Goal: Information Seeking & Learning: Learn about a topic

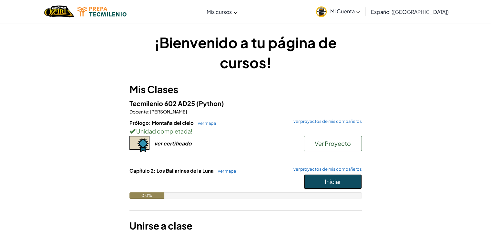
click at [334, 178] on span "Iniciar" at bounding box center [333, 181] width 16 height 7
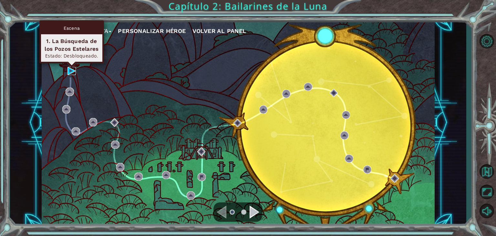
click at [71, 69] on img at bounding box center [71, 71] width 8 height 8
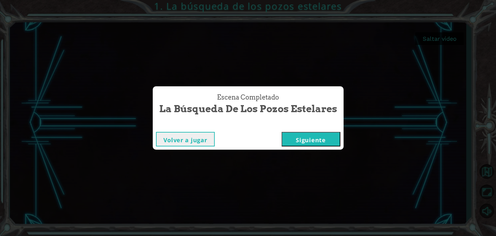
click at [325, 142] on button "Siguiente" at bounding box center [310, 139] width 59 height 15
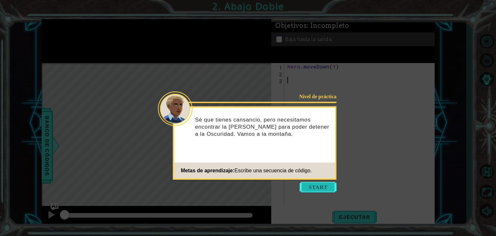
click at [325, 186] on button "Start" at bounding box center [318, 187] width 37 height 10
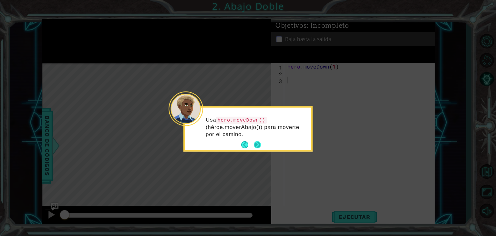
click at [259, 142] on button "Next" at bounding box center [257, 144] width 7 height 7
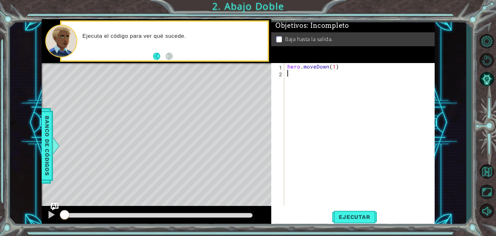
type textarea "h"
click at [320, 86] on div "hero . moveDown ( 1 ) h" at bounding box center [361, 141] width 150 height 156
click at [331, 67] on div "hero . moveDown ( 1 ) h" at bounding box center [361, 141] width 150 height 156
type textarea "hero.moveDown(2)"
type textarea "h"
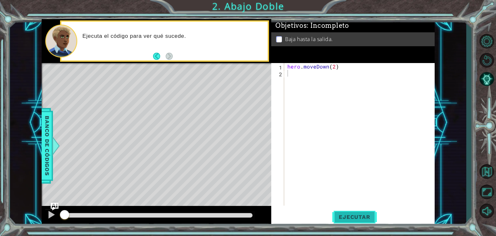
click at [366, 221] on button "Ejecutar" at bounding box center [354, 216] width 44 height 16
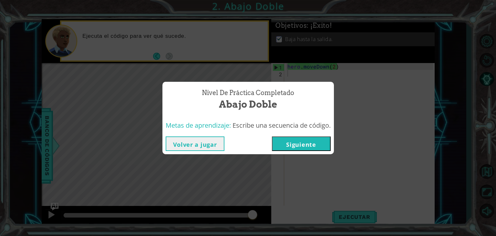
click at [313, 145] on button "Siguiente" at bounding box center [301, 143] width 59 height 15
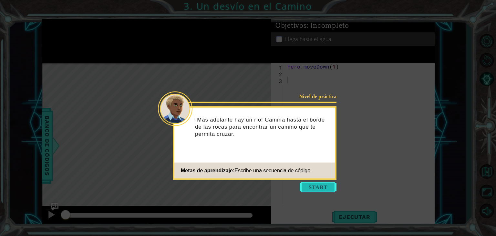
click at [314, 189] on button "Start" at bounding box center [318, 187] width 37 height 10
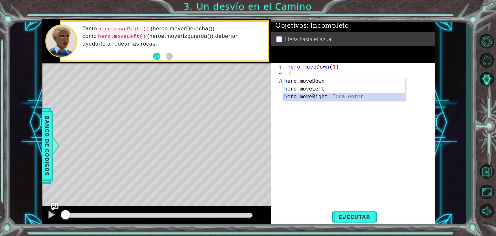
click at [341, 98] on div "h ero.moveDown Toca enter h ero.moveLeft Toca enter h ero.moveRight Toca enter" at bounding box center [344, 96] width 122 height 39
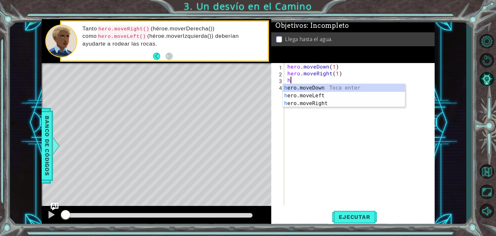
scroll to position [0, 3]
click at [359, 86] on div "h ero.moveDown Toca enter h ero.moveLeft Toca enter h ero.moveRight Toca enter" at bounding box center [344, 103] width 122 height 39
type textarea "hero.moveDown(1)"
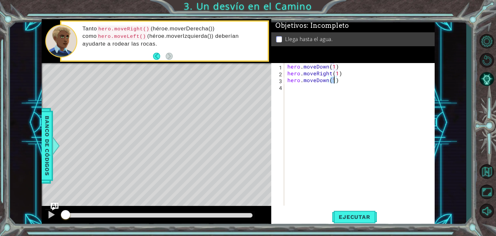
click at [330, 162] on div "hero . moveDown ( 1 ) hero . moveRight ( 1 ) hero . moveDown ( 1 )" at bounding box center [361, 141] width 150 height 156
click at [358, 217] on span "Ejecutar" at bounding box center [354, 216] width 44 height 6
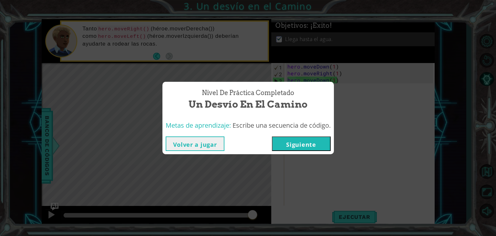
click at [319, 143] on button "Siguiente" at bounding box center [301, 143] width 59 height 15
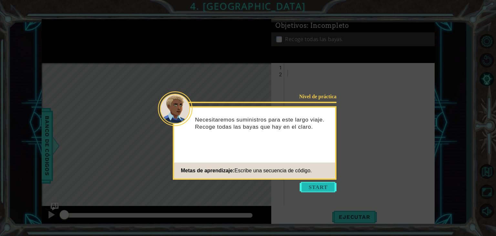
click at [322, 183] on button "Start" at bounding box center [318, 187] width 37 height 10
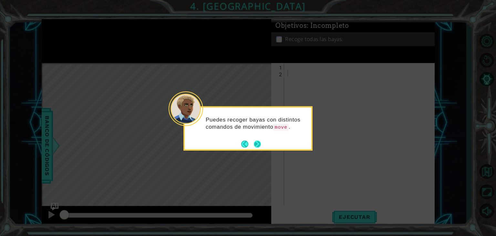
click at [255, 143] on button "Next" at bounding box center [257, 143] width 7 height 7
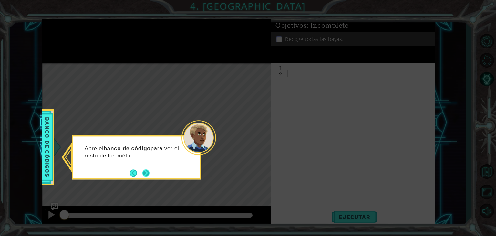
click at [147, 173] on button "Next" at bounding box center [145, 172] width 7 height 7
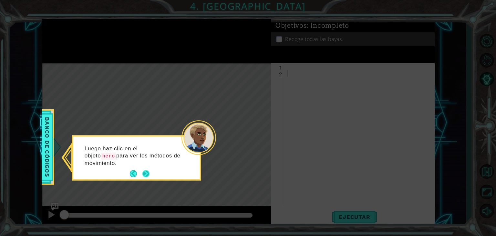
click at [145, 174] on button "Next" at bounding box center [145, 173] width 7 height 7
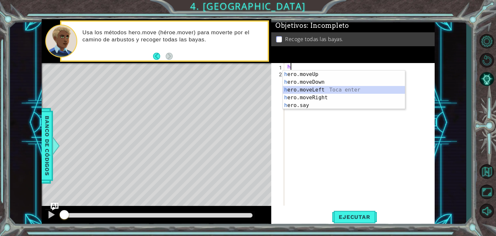
click at [314, 89] on div "h ero.moveUp Toca enter h ero.moveDown Toca enter h ero.moveLeft Toca enter h e…" at bounding box center [344, 97] width 122 height 54
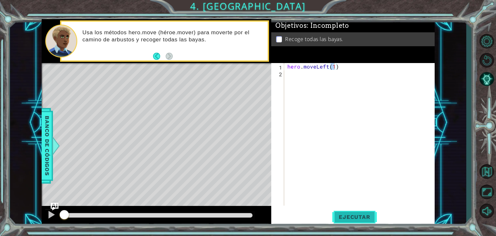
click at [348, 214] on span "Ejecutar" at bounding box center [354, 216] width 44 height 6
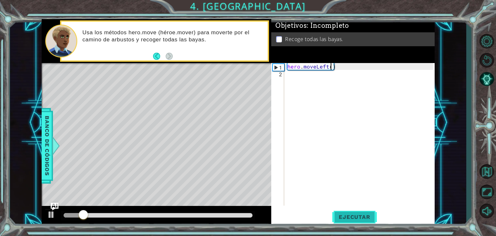
type textarea "hero.moveLeft(2)"
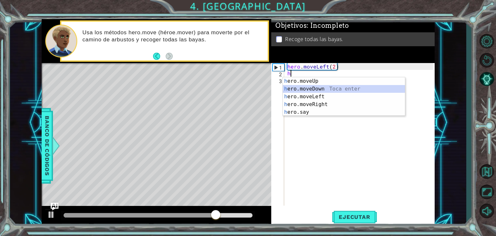
click at [324, 88] on div "h ero.moveUp Toca enter h ero.moveDown Toca enter h ero.moveLeft Toca enter h e…" at bounding box center [344, 104] width 122 height 54
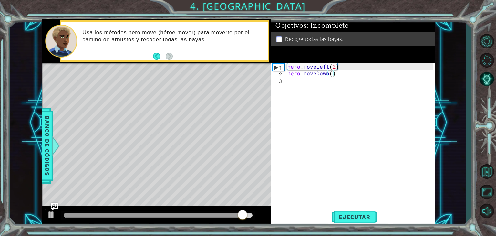
type textarea "hero.moveDown(2)"
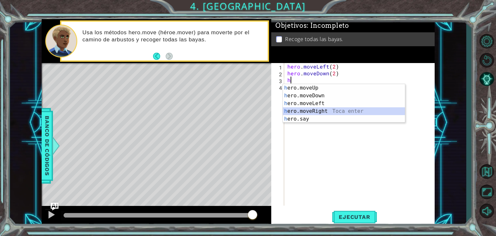
click at [333, 109] on div "h ero.moveUp Toca enter h ero.moveDown Toca enter h ero.moveLeft Toca enter h e…" at bounding box center [344, 111] width 122 height 54
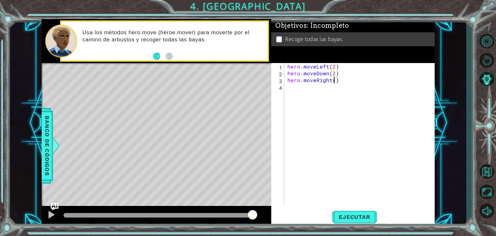
type textarea "hero.moveRight(2)"
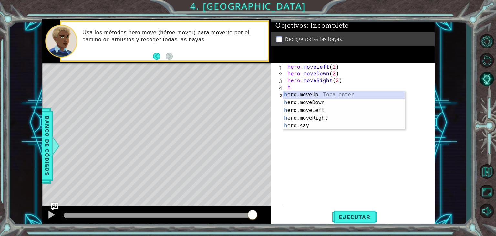
click at [336, 95] on div "h ero.moveUp Toca enter h ero.moveDown Toca enter h ero.moveLeft Toca enter h e…" at bounding box center [344, 118] width 122 height 54
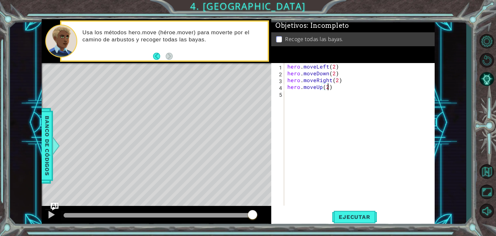
scroll to position [0, 2]
type textarea "hero.moveUp(2)"
click at [356, 216] on span "Ejecutar" at bounding box center [354, 216] width 44 height 6
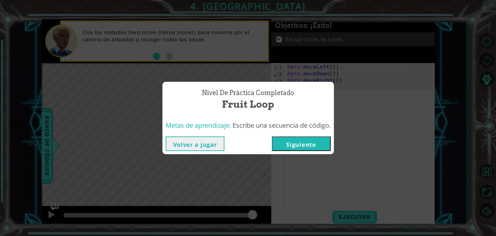
click at [311, 145] on button "Siguiente" at bounding box center [301, 143] width 59 height 15
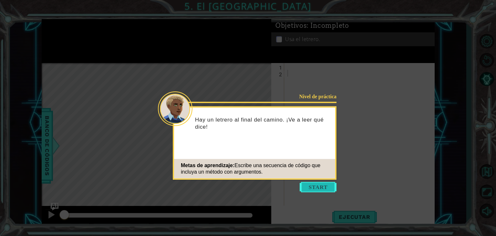
click at [317, 186] on button "Start" at bounding box center [318, 187] width 37 height 10
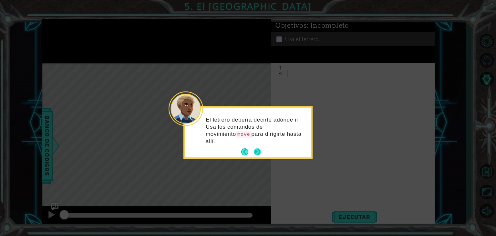
click at [257, 148] on button "Next" at bounding box center [257, 151] width 7 height 7
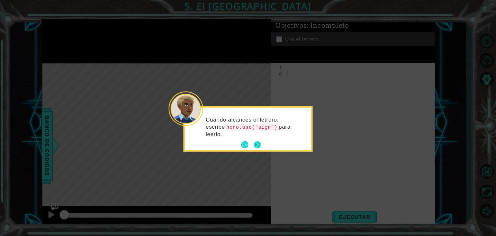
click at [254, 145] on button "Next" at bounding box center [256, 144] width 7 height 7
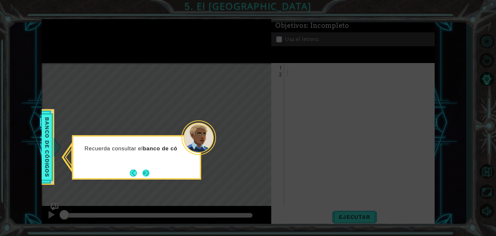
click at [145, 172] on button "Next" at bounding box center [145, 172] width 7 height 7
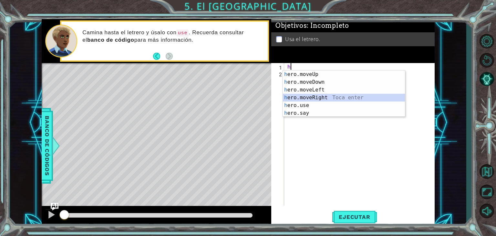
click at [306, 98] on div "h ero.moveUp Toca enter h ero.moveDown Toca enter h ero.moveLeft Toca enter h e…" at bounding box center [344, 101] width 122 height 62
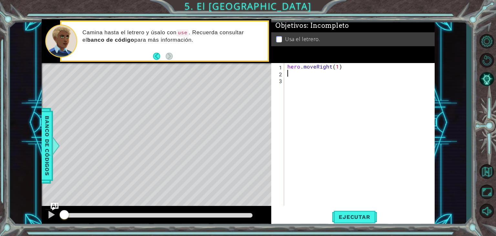
scroll to position [0, 3]
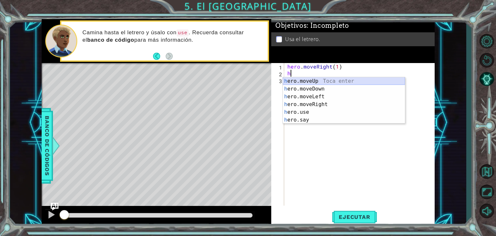
click at [323, 81] on div "h ero.moveUp Toca enter h ero.moveDown Toca enter h ero.moveLeft Toca enter h e…" at bounding box center [344, 108] width 122 height 62
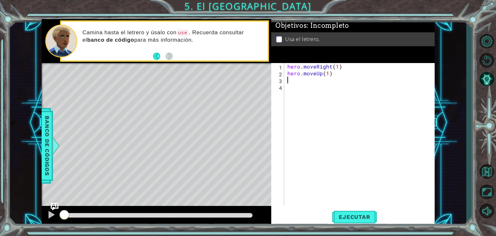
scroll to position [0, 3]
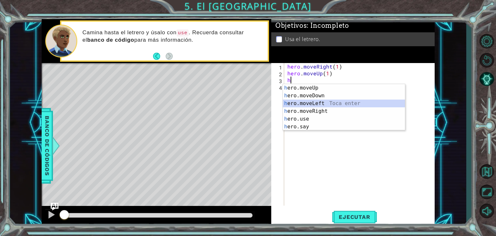
click at [311, 101] on div "h ero.moveUp Toca enter h ero.moveDown Toca enter h ero.moveLeft Toca enter h e…" at bounding box center [344, 115] width 122 height 62
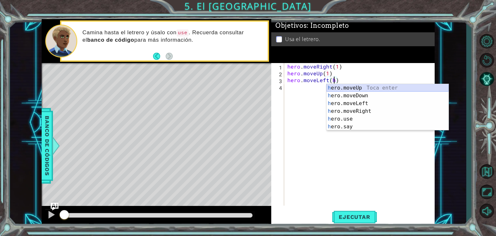
click at [365, 89] on div "h ero.moveUp Toca enter h ero.moveDown Toca enter h ero.moveLeft Toca enter h e…" at bounding box center [387, 115] width 122 height 62
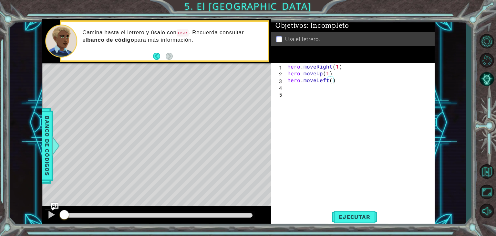
type textarea "hero.moveLeft(1)"
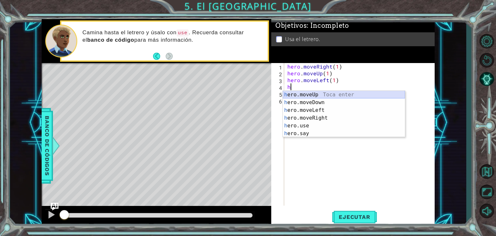
click at [364, 94] on div "h ero.moveUp Toca enter h ero.moveDown Toca enter h ero.moveLeft Toca enter h e…" at bounding box center [344, 122] width 122 height 62
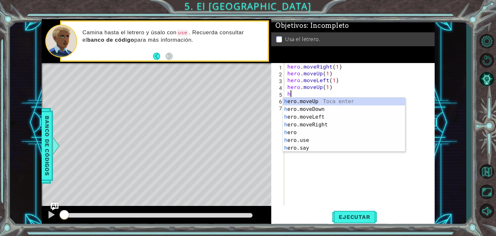
scroll to position [0, 3]
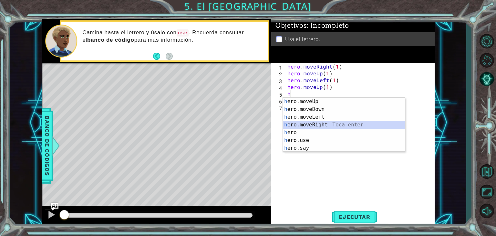
click at [326, 124] on div "h ero.moveUp Toca enter h ero.moveDown Toca enter h ero.moveLeft Toca enter h e…" at bounding box center [344, 132] width 122 height 70
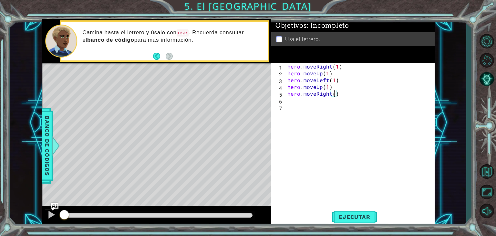
type textarea "hero.moveRight(2)"
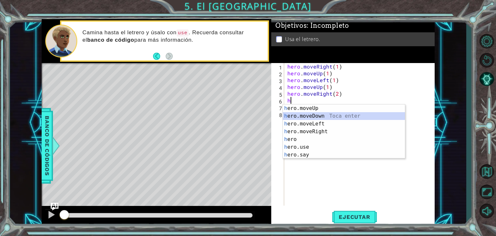
click at [336, 116] on div "h ero.moveUp Toca enter h ero.moveDown Toca enter h ero.moveLeft Toca enter h e…" at bounding box center [344, 139] width 122 height 70
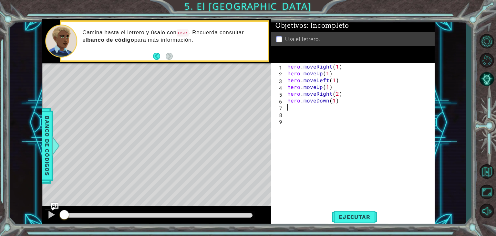
scroll to position [0, 3]
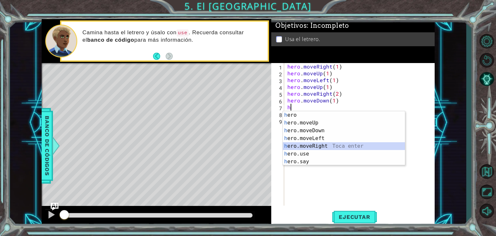
click at [339, 144] on div "h ero Toca enter h ero.moveUp Toca enter h ero.moveDown Toca enter h ero.moveLe…" at bounding box center [344, 146] width 122 height 70
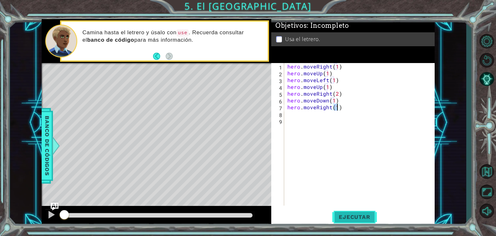
type textarea "hero.moveRight(1)"
click at [339, 216] on span "Ejecutar" at bounding box center [354, 216] width 44 height 6
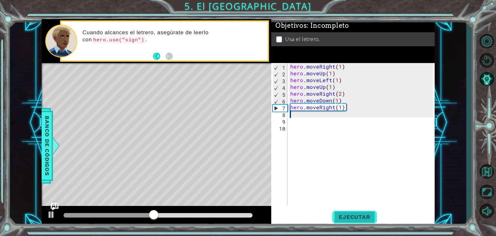
scroll to position [0, 0]
click at [339, 216] on span "Ejecutar" at bounding box center [354, 216] width 44 height 6
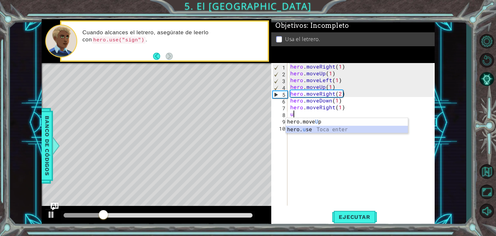
click at [370, 129] on div "hero.move U p Toca enter hero. u se Toca enter" at bounding box center [347, 133] width 122 height 31
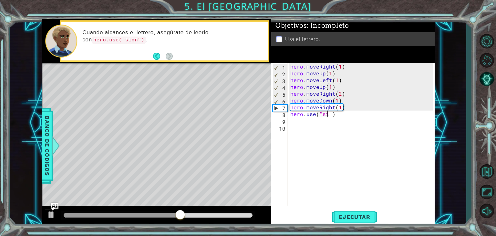
scroll to position [0, 3]
click at [369, 211] on button "Ejecutar" at bounding box center [354, 216] width 44 height 16
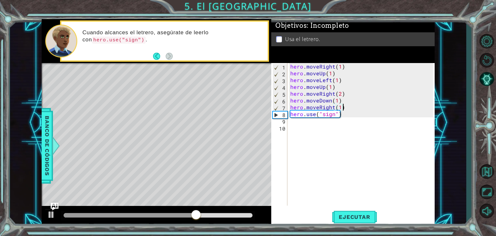
click at [343, 107] on div "hero . moveRight ( 1 ) hero . moveUp ( 1 ) hero . moveLeft ( 1 ) hero . moveUp …" at bounding box center [362, 141] width 147 height 156
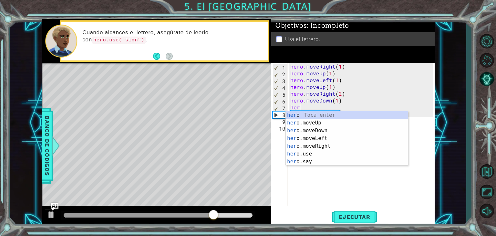
scroll to position [0, 0]
type textarea "h"
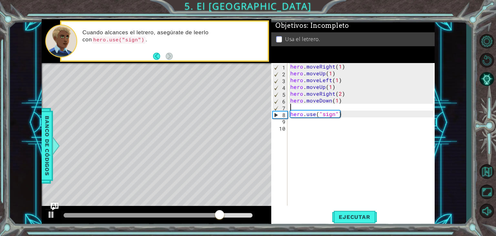
type textarea "hero.moveDown(1)"
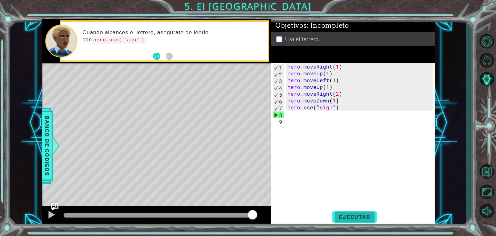
click at [355, 217] on span "Ejecutar" at bounding box center [354, 216] width 44 height 6
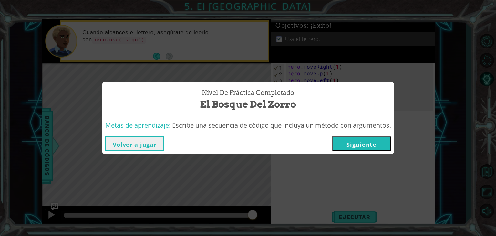
click at [365, 147] on button "Siguiente" at bounding box center [361, 143] width 59 height 15
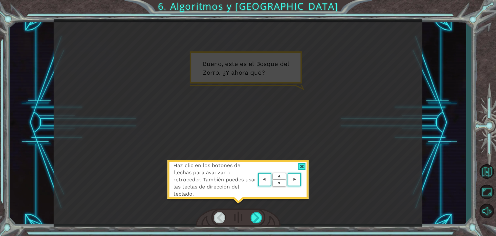
click at [302, 179] on area at bounding box center [302, 179] width 0 height 0
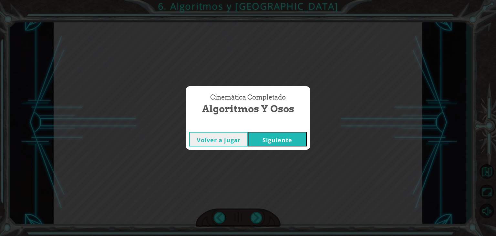
click at [298, 145] on button "Siguiente" at bounding box center [277, 139] width 59 height 15
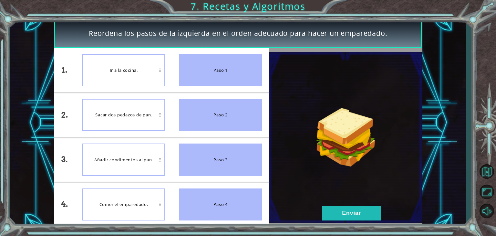
drag, startPoint x: 205, startPoint y: 110, endPoint x: 210, endPoint y: 75, distance: 35.0
click at [210, 75] on ul "Paso 1 Paso 2 Paso 3 Paso 4" at bounding box center [220, 137] width 97 height 178
click at [351, 207] on button "Enviar" at bounding box center [351, 213] width 59 height 15
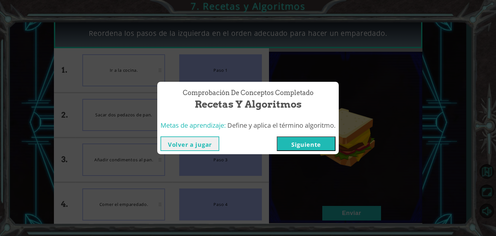
click at [324, 146] on button "Siguiente" at bounding box center [306, 143] width 59 height 15
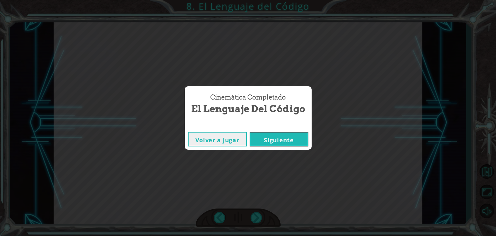
click at [281, 137] on button "Siguiente" at bounding box center [278, 139] width 59 height 15
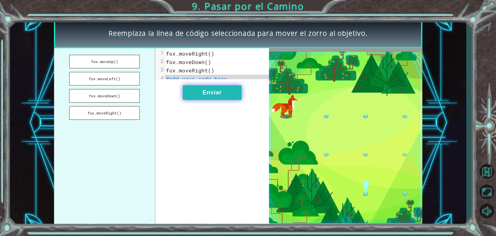
click at [209, 100] on button "Enviar" at bounding box center [212, 92] width 59 height 15
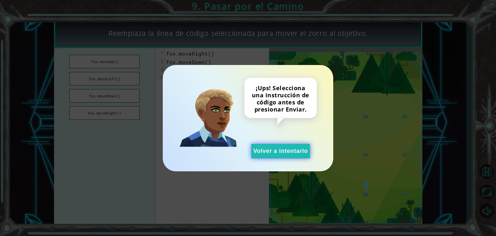
click at [283, 152] on button "Volver a intentarlo" at bounding box center [280, 151] width 59 height 15
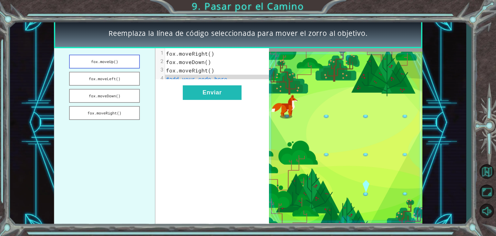
click at [124, 62] on button "fox.moveUp()" at bounding box center [104, 62] width 71 height 14
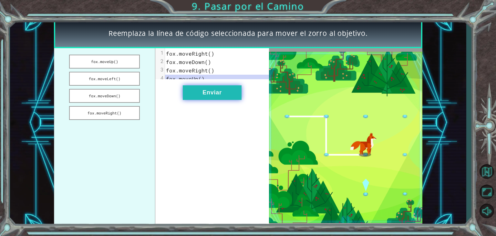
click at [185, 98] on button "Enviar" at bounding box center [212, 92] width 59 height 15
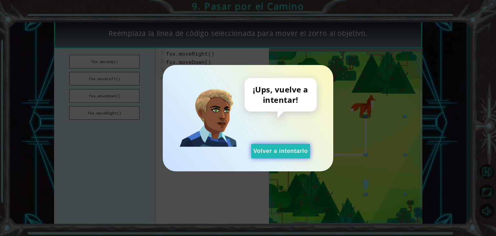
click at [265, 148] on button "Volver a intentarlo" at bounding box center [280, 151] width 59 height 15
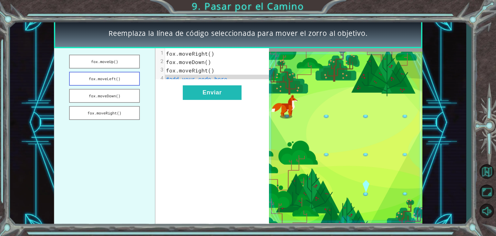
click at [113, 80] on button "fox.moveLeft()" at bounding box center [104, 79] width 71 height 14
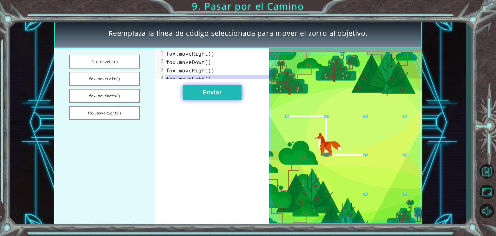
click at [188, 98] on button "Enviar" at bounding box center [212, 92] width 59 height 15
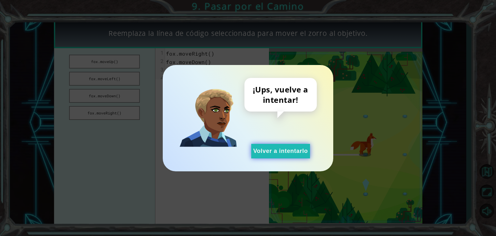
click at [279, 146] on button "Volver a intentarlo" at bounding box center [280, 151] width 59 height 15
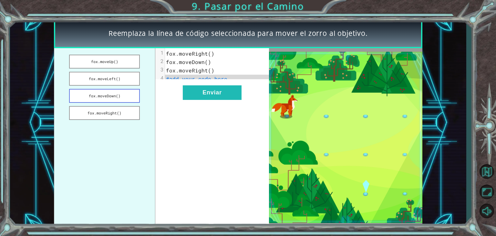
click at [124, 98] on button "fox.moveDown()" at bounding box center [104, 96] width 71 height 14
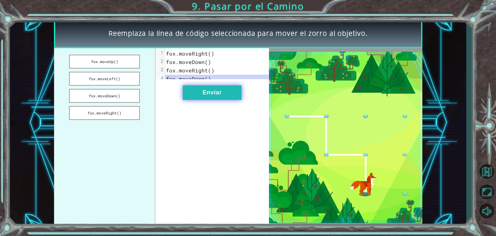
click at [189, 94] on button "Enviar" at bounding box center [212, 92] width 59 height 15
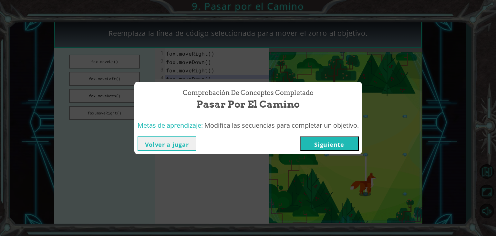
click at [351, 142] on button "Siguiente" at bounding box center [329, 143] width 59 height 15
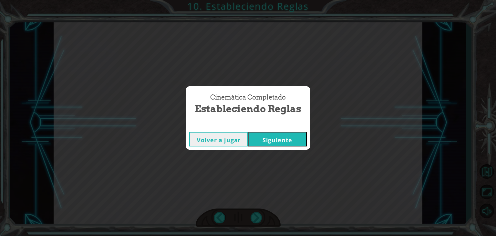
click at [300, 135] on button "Siguiente" at bounding box center [277, 139] width 59 height 15
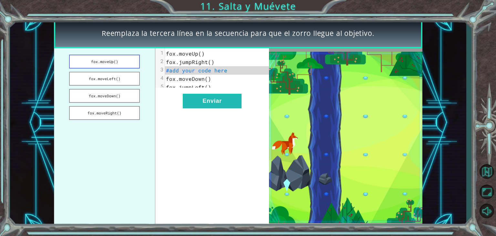
click at [124, 59] on button "fox.moveUp()" at bounding box center [104, 62] width 71 height 14
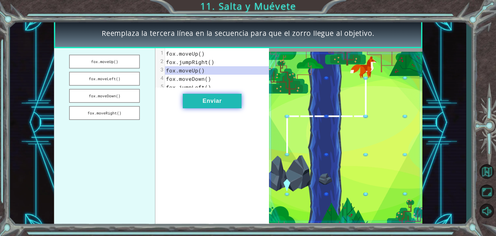
click at [202, 101] on button "Enviar" at bounding box center [212, 101] width 59 height 15
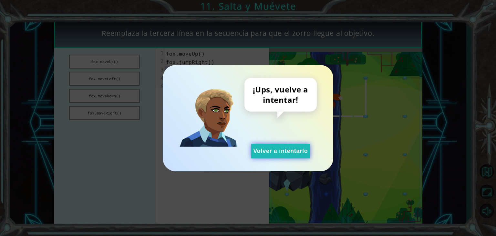
click at [264, 145] on button "Volver a intentarlo" at bounding box center [280, 151] width 59 height 15
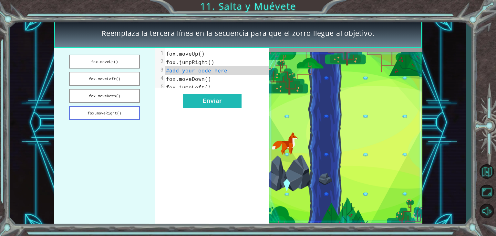
click at [129, 113] on button "fox.moveRight()" at bounding box center [104, 113] width 71 height 14
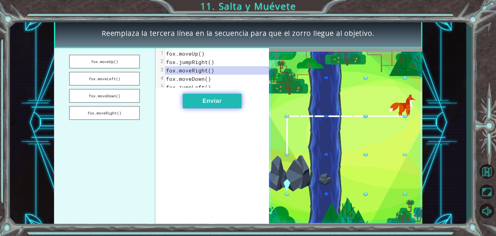
click at [198, 103] on button "Enviar" at bounding box center [212, 101] width 59 height 15
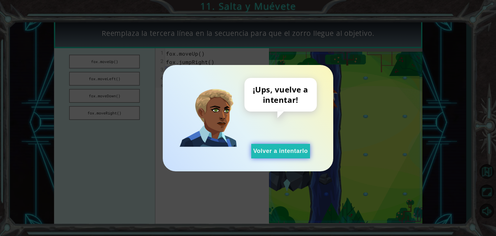
click at [279, 154] on button "Volver a intentarlo" at bounding box center [280, 151] width 59 height 15
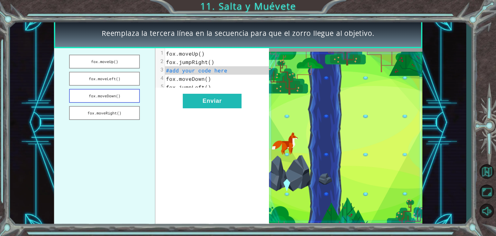
click at [120, 97] on button "fox.moveDown()" at bounding box center [104, 96] width 71 height 14
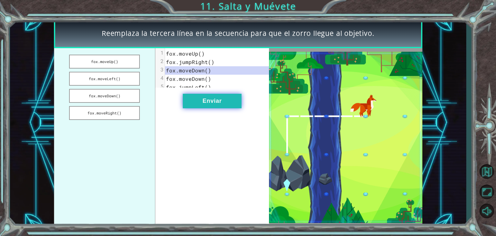
click at [212, 107] on button "Enviar" at bounding box center [212, 101] width 59 height 15
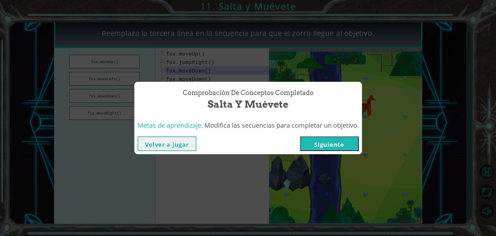
click at [337, 147] on button "Siguiente" at bounding box center [329, 143] width 59 height 15
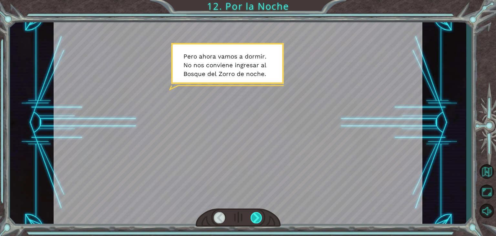
click at [257, 213] on div at bounding box center [256, 217] width 12 height 11
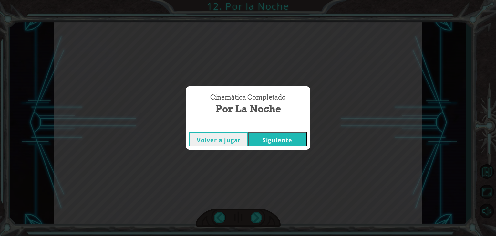
click at [300, 138] on button "Siguiente" at bounding box center [277, 139] width 59 height 15
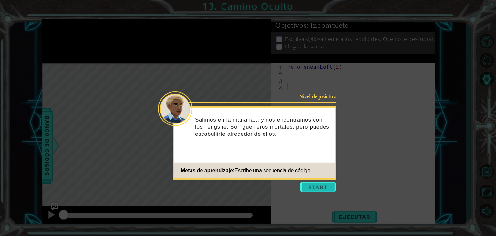
click at [325, 186] on button "Start" at bounding box center [318, 187] width 37 height 10
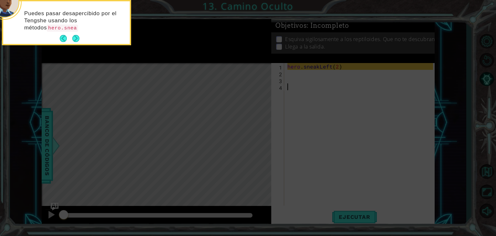
type textarea "0"
click at [71, 36] on footer at bounding box center [70, 39] width 20 height 10
click at [71, 36] on button "Back" at bounding box center [66, 38] width 13 height 7
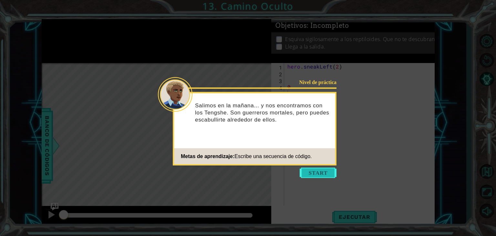
click at [333, 173] on button "Start" at bounding box center [318, 173] width 37 height 10
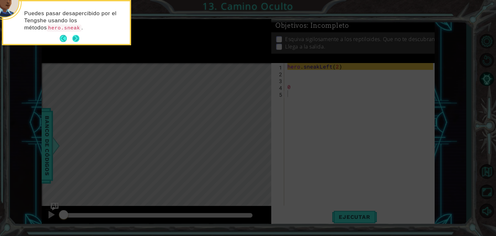
click at [72, 36] on button "Next" at bounding box center [75, 38] width 7 height 7
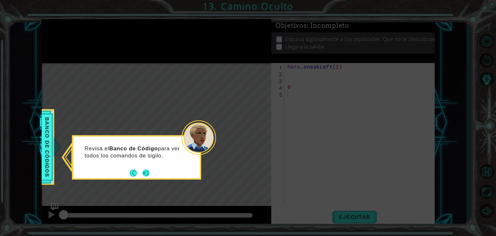
click at [150, 173] on div "Revisa el Banco de Código para ver todos los comandos de sigilo." at bounding box center [136, 157] width 129 height 44
click at [145, 171] on button "Next" at bounding box center [145, 172] width 9 height 9
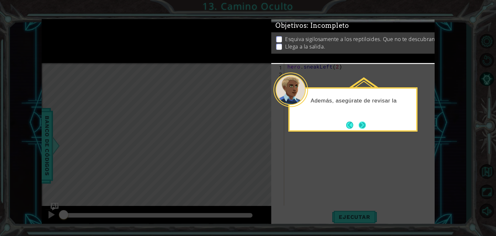
click at [360, 128] on button "Next" at bounding box center [362, 125] width 8 height 8
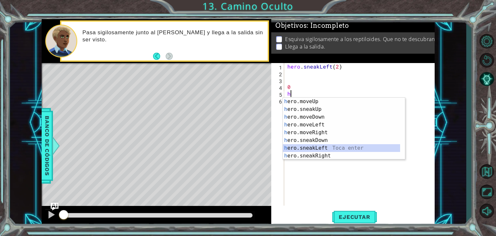
click at [317, 147] on div "h ero.moveUp Toca enter h ero.sneakUp Toca enter h ero.moveDown Toca enter h er…" at bounding box center [341, 135] width 117 height 77
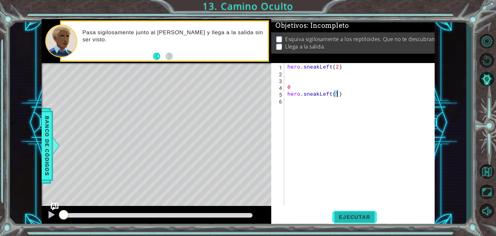
type textarea "hero.sneakLeft(1)"
click at [363, 219] on span "Ejecutar" at bounding box center [354, 216] width 44 height 6
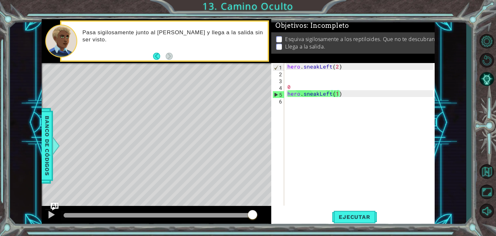
click at [116, 149] on div "Level Map" at bounding box center [191, 158] width 298 height 190
click at [294, 83] on div "hero . sneakLeft ( 2 ) 0 hero . sneakLeft ( 1 )" at bounding box center [361, 141] width 150 height 156
type textarea "0"
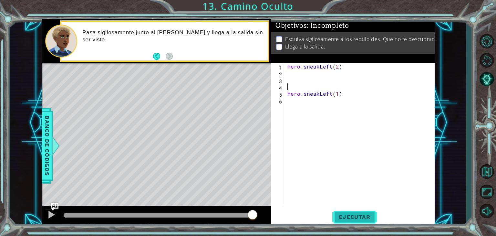
click at [355, 217] on span "Ejecutar" at bounding box center [354, 216] width 44 height 6
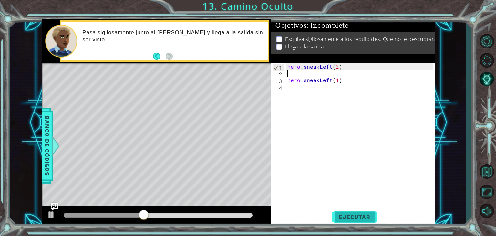
type textarea "j"
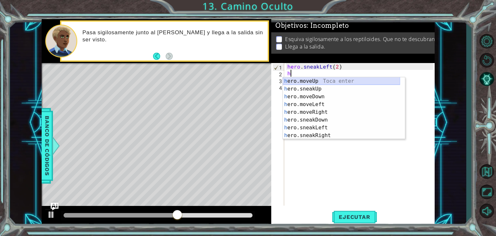
click at [353, 82] on div "h ero.moveUp Toca enter h ero.sneakUp Toca enter h ero.moveDown Toca enter h er…" at bounding box center [341, 115] width 117 height 77
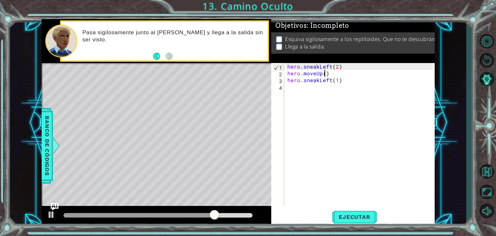
scroll to position [0, 2]
type textarea "hero.moveUp(2)"
click at [356, 214] on span "Ejecutar" at bounding box center [354, 216] width 44 height 6
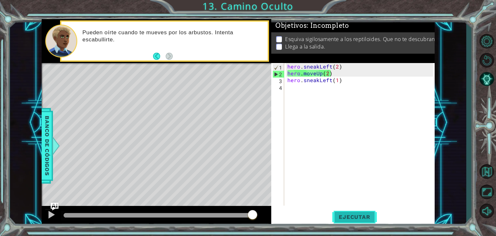
click at [351, 218] on span "Ejecutar" at bounding box center [354, 216] width 44 height 6
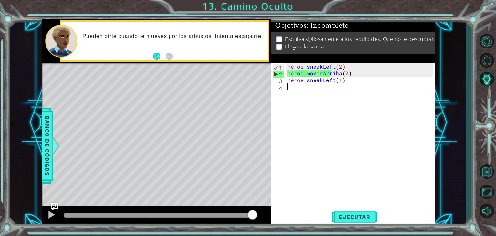
click at [323, 86] on div "héroe . sneakLeft ( 2 ) héroe . moverArriba ( 2 ) héroe . sneakLeft ( 1 )" at bounding box center [361, 141] width 150 height 156
click at [324, 81] on div "héroe . sneakLeft ( 2 ) héroe . moverArriba ( 2 ) héroe . sneakLeft ( 1 )" at bounding box center [361, 141] width 150 height 156
type textarea "hero.sneakLeft(1)"
click at [356, 214] on font "Ejecutar" at bounding box center [354, 216] width 31 height 6
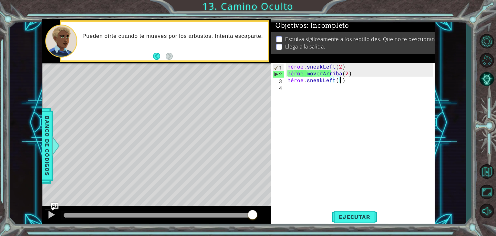
click at [340, 81] on div "héroe . sneakLeft ( 2 ) héroe . moverArriba ( 2 ) héroe . sneakLeft ( 1 )" at bounding box center [361, 141] width 150 height 156
click at [327, 96] on div "héroe . sneakLeft ( 2 ) héroe . moverArriba ( 2 ) héroe . sneakLeft ( 1 )" at bounding box center [361, 141] width 150 height 156
drag, startPoint x: 327, startPoint y: 96, endPoint x: 337, endPoint y: 79, distance: 19.2
drag, startPoint x: 337, startPoint y: 79, endPoint x: 290, endPoint y: 88, distance: 48.0
click at [290, 88] on div "héroe . sneakLeft ( 2 ) héroe . moverArriba ( 2 ) héroe . sneakLeft ( 1 )" at bounding box center [361, 141] width 150 height 156
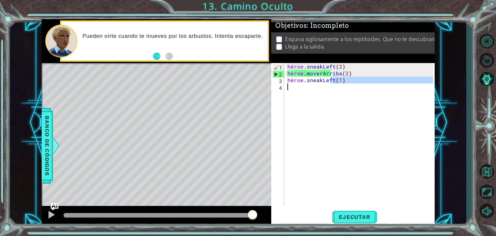
type textarea "hero.sneakLeft(1)"
click at [290, 88] on div "héroe . sneakLeft ( 2 ) héroe . moverArriba ( 2 ) héroe . sneakLeft ( 1 )" at bounding box center [359, 134] width 147 height 142
type textarea "h"
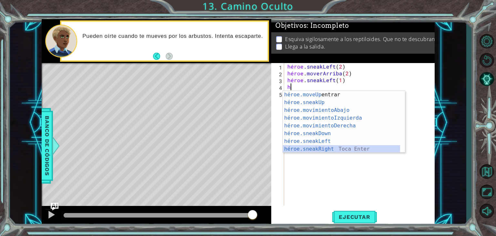
click at [306, 147] on div "héroe.moveUp Toca entrar héroe.sneakUp ​ Toca Enter héroe.movimientoAbajo ​ Toc…" at bounding box center [341, 129] width 117 height 77
type textarea "hero.sneakRight(1)"
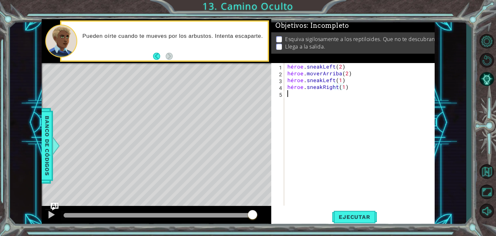
click at [306, 147] on div "héroe . sneakLeft ( 2 ) héroe . moverArriba ( 2 ) héroe . sneakLeft ( 1 ) héroe…" at bounding box center [361, 141] width 150 height 156
click at [350, 209] on button "Ejecutar" at bounding box center [354, 216] width 44 height 16
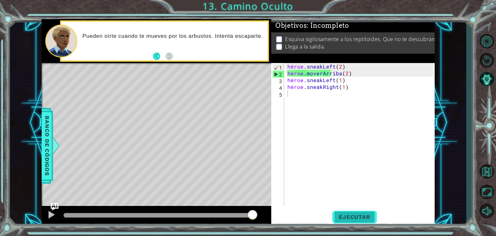
click at [356, 215] on font "Ejecutar" at bounding box center [354, 216] width 31 height 6
click at [341, 78] on div "héroe . sneakLeft ( 2 ) héroe . moverArriba ( 2 ) héroe . sneakLeft ( 1 ) héroe…" at bounding box center [361, 141] width 150 height 156
type textarea "hero.sneakLeft(1)"
click at [286, 78] on div "héroe . sneakLeft ( 2 ) héroe . moverArriba ( 2 ) héroe . sneakLeft ( 1 ) héroe…" at bounding box center [361, 141] width 150 height 156
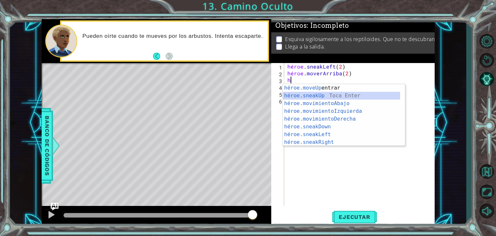
click at [335, 94] on div "héroe.moveUp Toca entrar héroe.sneakUp ​ Toca Enter héroe.movimientoAbajo ​ Toc…" at bounding box center [341, 122] width 117 height 77
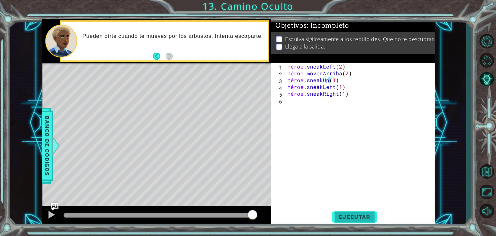
click at [360, 214] on font "Ejecutar" at bounding box center [354, 216] width 31 height 6
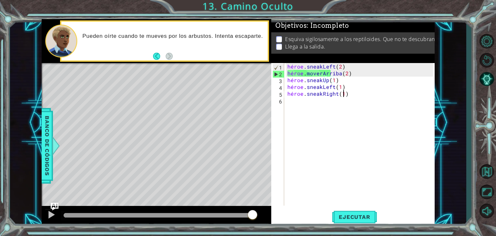
click at [363, 94] on div "héroe . sneakLeft ( 2 ) héroe . moverArriba ( 2 ) héroe . sneakUp ( 1 ) héroe .…" at bounding box center [361, 141] width 150 height 156
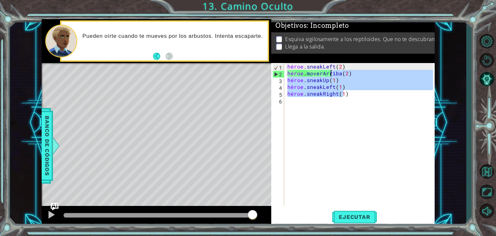
type textarea "hero.moveUp(2)"
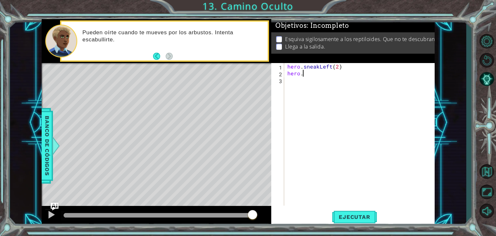
click at [308, 74] on div "hero . sneakLeft ( 2 ) hero ." at bounding box center [361, 141] width 150 height 156
drag, startPoint x: 308, startPoint y: 74, endPoint x: 296, endPoint y: 74, distance: 12.6
click at [296, 74] on div "hero . sneakLeft ( 2 ) hero ." at bounding box center [361, 141] width 150 height 156
click at [311, 76] on div "hero . sneakLeft ( 2 ) hero ." at bounding box center [361, 141] width 150 height 156
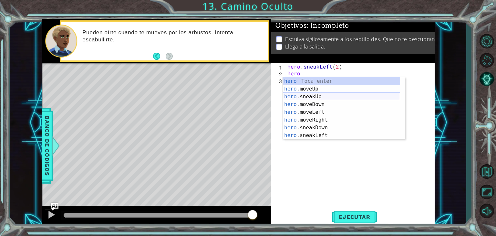
click at [310, 97] on div "hero Toca enter hero .moveUp Toca enter hero .sneakUp Toca enter hero .moveDown…" at bounding box center [341, 115] width 117 height 77
type textarea "hero.sneakUp(1)"
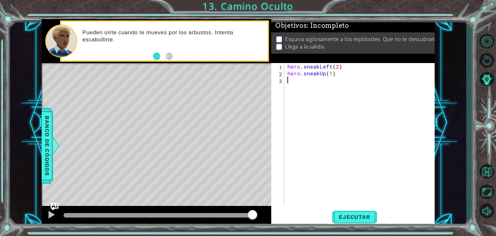
click at [288, 82] on div "hero . sneakLeft ( 2 ) hero . sneakUp ( 1 )" at bounding box center [361, 141] width 150 height 156
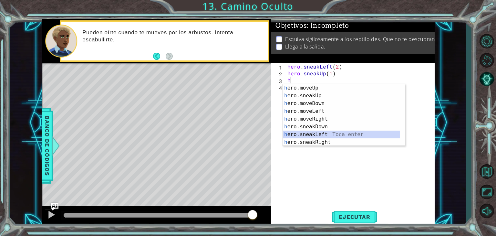
click at [326, 137] on div "h ero.moveUp Toca enter h ero.sneakUp Toca enter h ero.moveDown Toca enter h er…" at bounding box center [341, 122] width 117 height 77
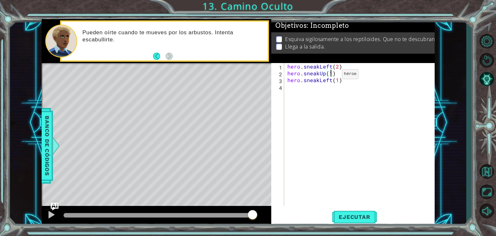
click at [330, 76] on div "hero . sneakLeft ( 2 ) hero . sneakUp ( 1 ) hero . sneakLeft ( 1 )" at bounding box center [361, 141] width 150 height 156
click at [339, 222] on button "Ejecutar" at bounding box center [354, 216] width 44 height 16
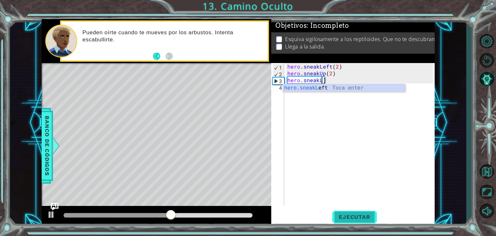
scroll to position [0, 2]
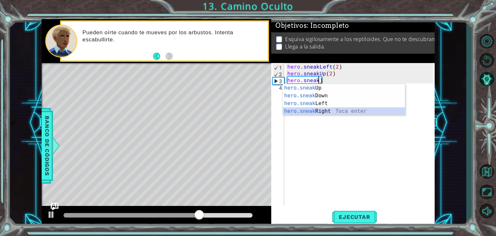
click at [357, 108] on div "hero.sneak Up Toca enter hero.sneak Down Toca enter hero.sneak Left Toca enter …" at bounding box center [344, 107] width 122 height 46
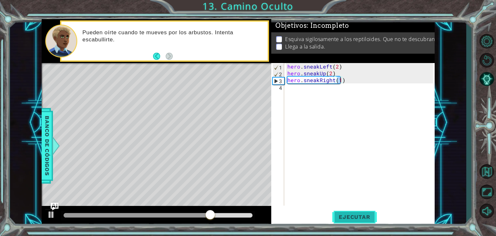
click at [365, 217] on span "Ejecutar" at bounding box center [354, 216] width 44 height 6
type textarea "hero.sneakRight(2)"
click at [369, 220] on button "Ejecutar" at bounding box center [354, 216] width 44 height 16
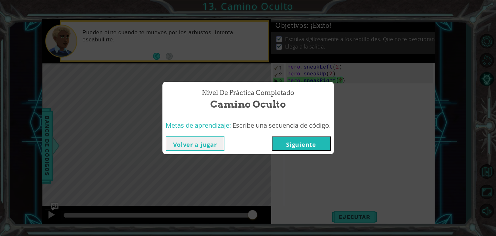
click at [322, 144] on button "Siguiente" at bounding box center [301, 143] width 59 height 15
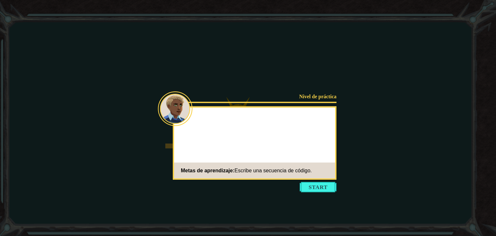
click at [290, 152] on body "Goals Error cargando del servidor Deberás unirte a un curso para jugar a este n…" at bounding box center [248, 118] width 496 height 236
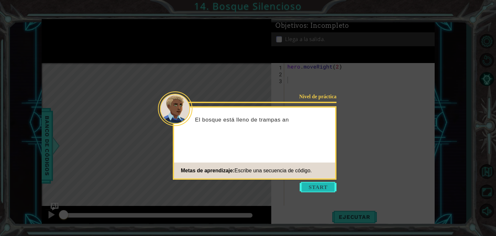
click at [314, 183] on button "Start" at bounding box center [318, 187] width 37 height 10
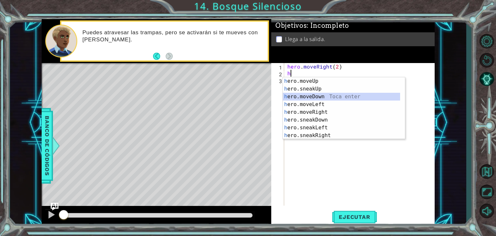
click at [322, 98] on div "h ero.moveUp Toca enter h ero.sneakUp Toca enter h ero.moveDown Toca enter h er…" at bounding box center [341, 115] width 117 height 77
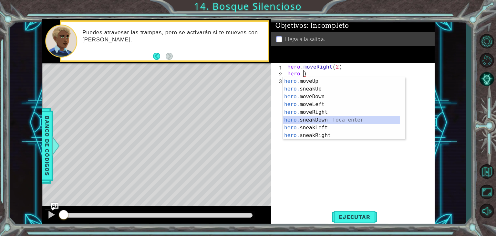
click at [325, 118] on div "hero. moveUp Toca enter hero. sneakUp Toca enter hero. moveDown Toca enter hero…" at bounding box center [341, 115] width 117 height 77
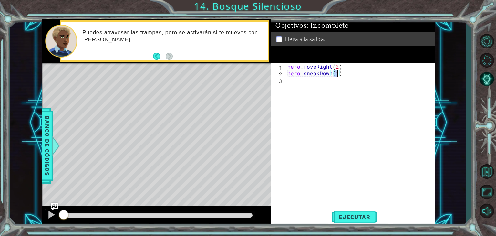
type textarea "hero.sneakDown(1)"
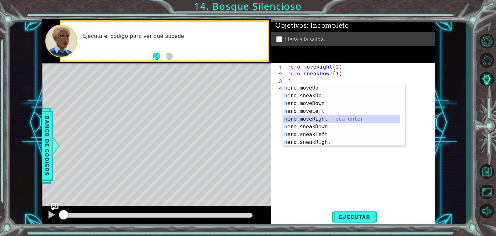
click at [324, 117] on div "h ero.moveUp Toca enter h ero.sneakUp Toca enter h ero.moveDown Toca enter h er…" at bounding box center [341, 122] width 117 height 77
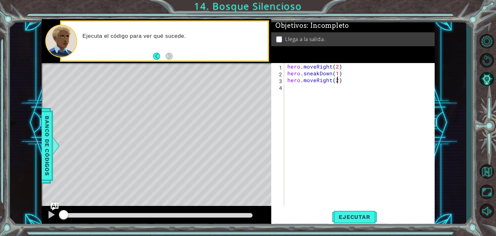
scroll to position [0, 3]
click at [349, 217] on span "Ejecutar" at bounding box center [354, 216] width 44 height 6
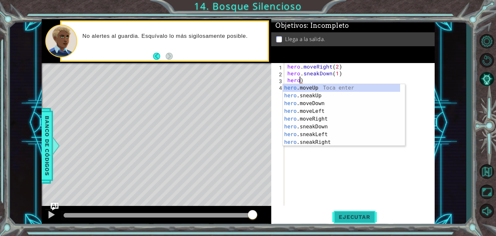
scroll to position [0, 0]
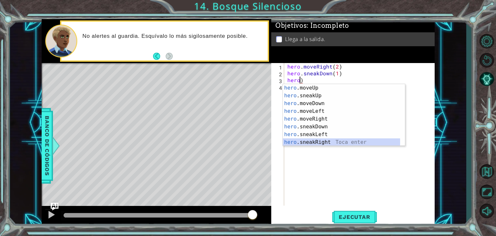
click at [354, 140] on div "hero .moveUp Toca enter hero .sneakUp Toca enter hero .moveDown Toca enter hero…" at bounding box center [341, 122] width 117 height 77
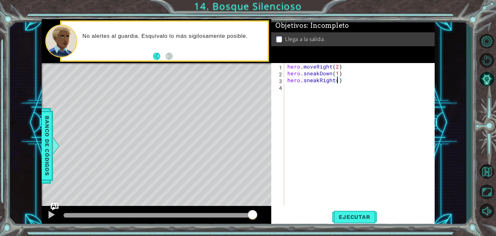
type textarea "hero.sneakRight(2)"
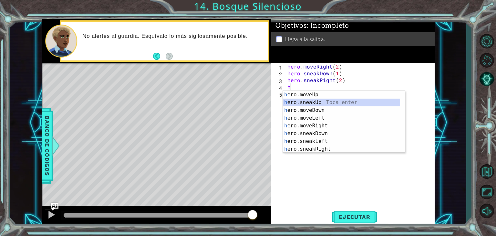
click at [332, 102] on div "h ero.moveUp Toca enter h ero.sneakUp Toca enter h ero.moveDown Toca enter h er…" at bounding box center [341, 129] width 117 height 77
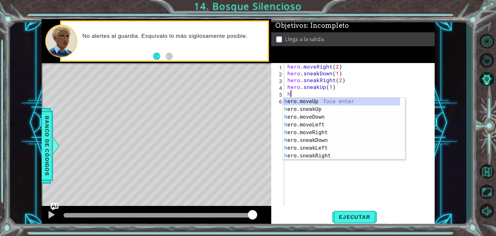
scroll to position [0, 3]
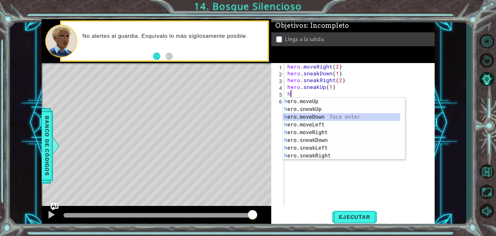
click at [332, 117] on div "h ero.moveUp Toca enter h ero.sneakUp Toca enter h ero.moveDown Toca enter h er…" at bounding box center [341, 135] width 117 height 77
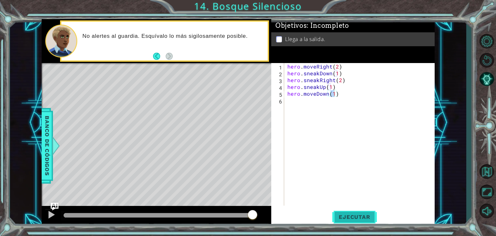
click at [337, 211] on button "Ejecutar" at bounding box center [354, 216] width 44 height 16
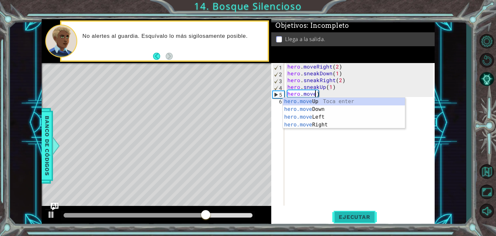
scroll to position [0, 1]
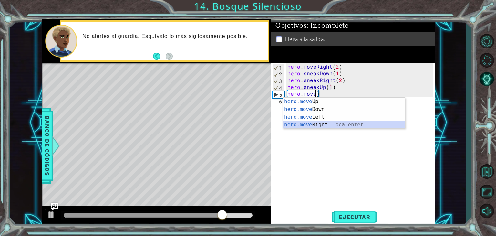
click at [367, 123] on div "hero.move Up Toca enter hero.move Down Toca enter hero.move Left Toca enter her…" at bounding box center [344, 120] width 122 height 46
type textarea "hero.moveRight(1)"
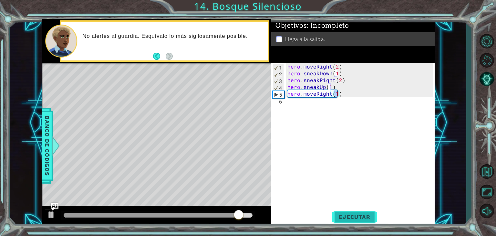
click at [355, 219] on span "Ejecutar" at bounding box center [354, 216] width 44 height 6
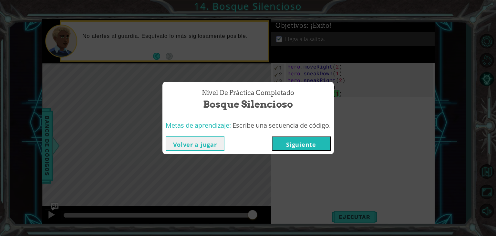
click at [328, 143] on button "Siguiente" at bounding box center [301, 143] width 59 height 15
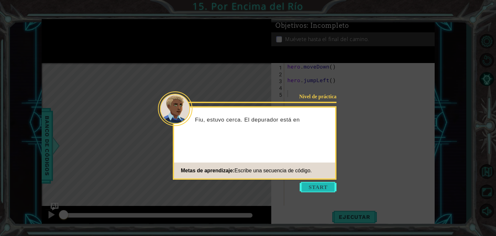
click at [325, 185] on button "Start" at bounding box center [318, 187] width 37 height 10
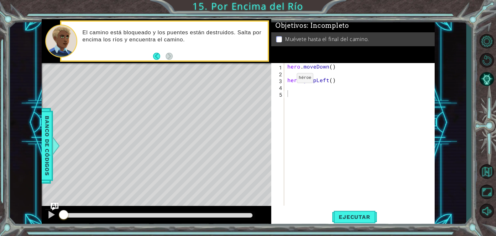
click at [284, 80] on div "1 2 3 4 5 hero . moveDown ( ) hero . jumpLeft ( ) ההההההההההההההההההההההההההההה…" at bounding box center [352, 134] width 162 height 142
click at [287, 80] on div "hero . moveDown ( ) hero . jumpLeft ( )" at bounding box center [361, 141] width 150 height 156
type textarea "hero.jumpLeft()"
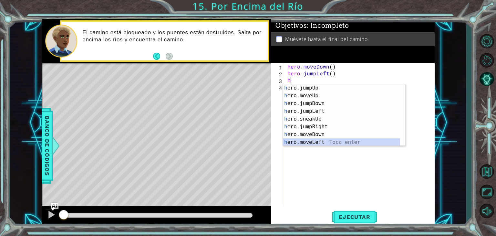
click at [315, 140] on div "h ero.jumpUp Toca enter h ero.moveUp Toca enter h ero.jumpDown Toca enter h ero…" at bounding box center [341, 122] width 117 height 77
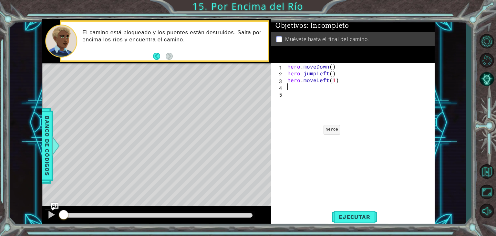
type textarea "hero.moveLeft(1)h"
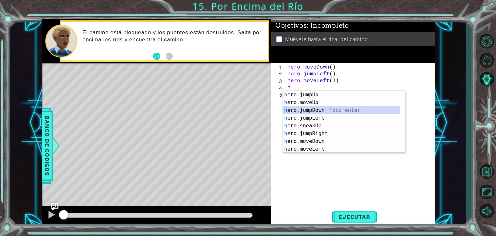
click at [323, 112] on div "h ero.jumpUp Toca enter h ero.moveUp Toca enter h ero.jumpDown Toca enter h ero…" at bounding box center [341, 129] width 117 height 77
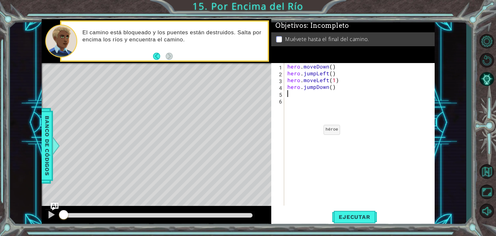
type textarea "h"
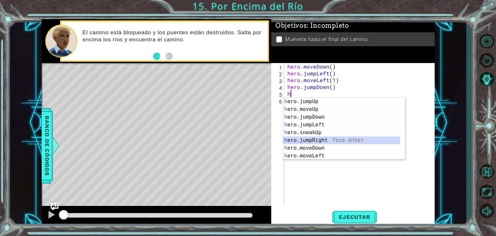
click at [328, 141] on div "h ero.jumpUp Toca enter h ero.moveUp Toca enter h ero.jumpDown Toca enter h ero…" at bounding box center [341, 135] width 117 height 77
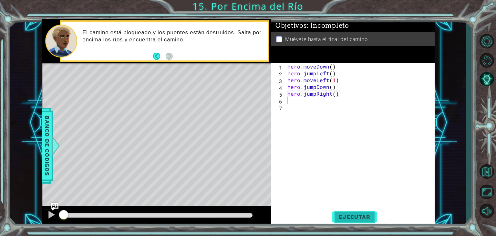
click at [355, 213] on span "Ejecutar" at bounding box center [354, 216] width 44 height 6
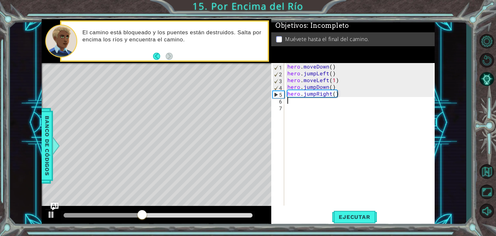
click at [291, 103] on div "hero . moveDown ( ) hero . jumpLeft ( ) hero . moveLeft ( 1 ) hero . jumpDown (…" at bounding box center [361, 141] width 150 height 156
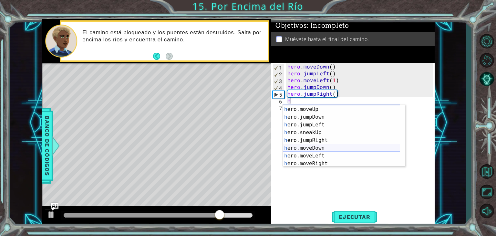
scroll to position [8, 0]
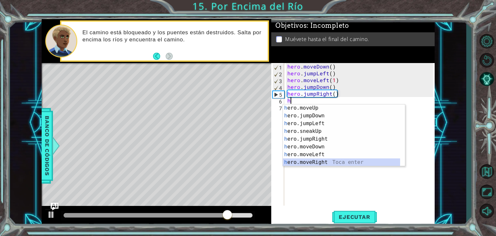
click at [330, 158] on div "h ero.moveUp Toca enter h ero.jumpDown Toca enter h ero.jumpLeft Toca enter h e…" at bounding box center [341, 142] width 117 height 77
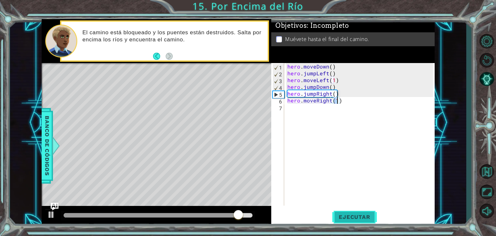
type textarea "hero.moveRight(1)"
click at [363, 217] on span "Ejecutar" at bounding box center [354, 216] width 44 height 6
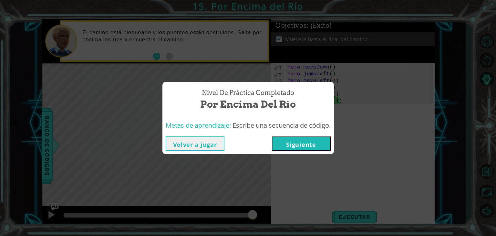
click at [303, 144] on button "Siguiente" at bounding box center [301, 143] width 59 height 15
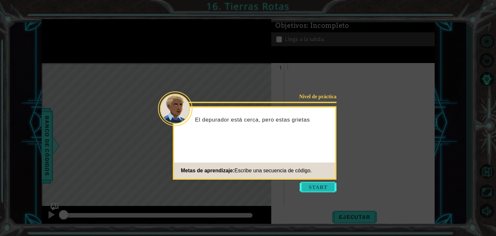
click at [316, 183] on button "Start" at bounding box center [318, 187] width 37 height 10
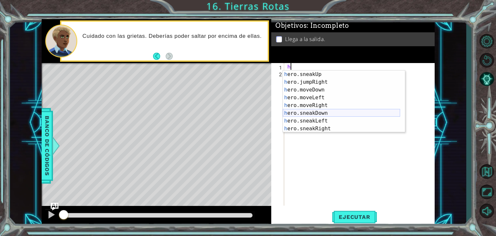
scroll to position [31, 0]
click at [332, 105] on div "h ero.sneakUp Toca enter h ero.jumpRight Toca enter h ero.moveDown Toca enter h…" at bounding box center [341, 108] width 117 height 77
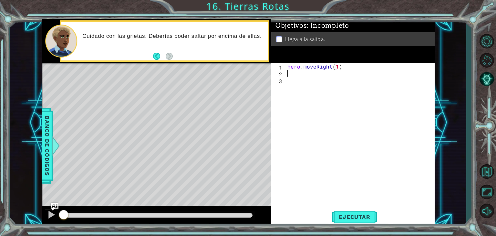
type textarea "hero.moveRight(1)h"
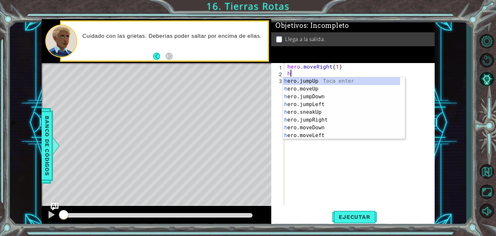
scroll to position [0, 0]
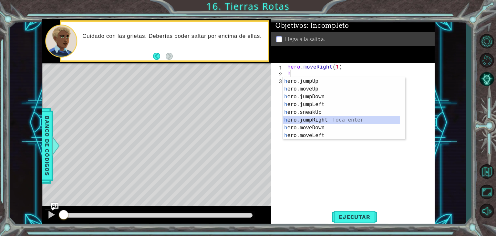
click at [325, 119] on div "h ero.jumpUp Toca enter h ero.moveUp Toca enter h ero.jumpDown Toca enter h ero…" at bounding box center [341, 115] width 117 height 77
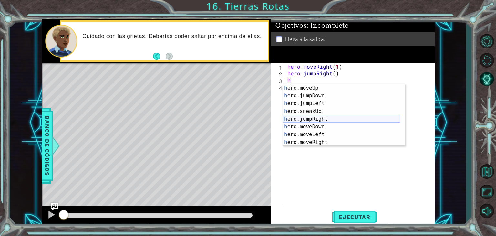
scroll to position [8, 0]
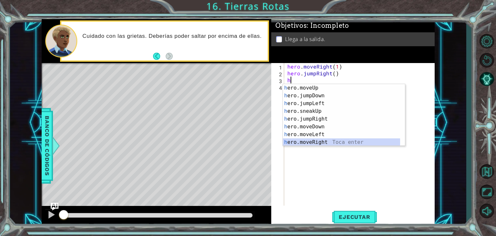
click at [306, 142] on div "h ero.moveUp Toca enter h ero.jumpDown Toca enter h ero.jumpLeft Toca enter h e…" at bounding box center [341, 122] width 117 height 77
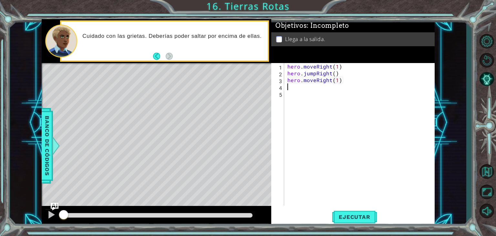
type textarea "hero.moveRight(1)m"
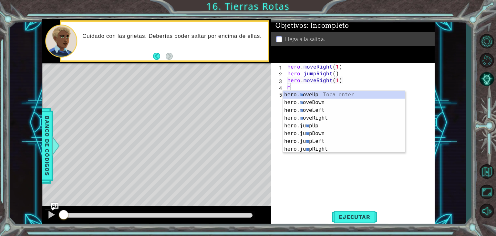
scroll to position [0, 0]
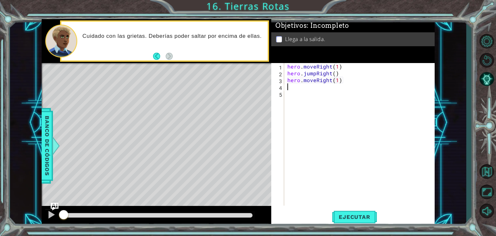
type textarea "h"
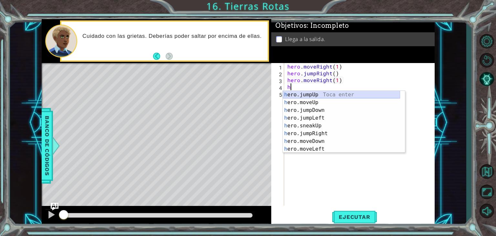
click at [333, 95] on div "h ero.jumpUp Toca enter h ero.moveUp Toca enter h ero.jumpDown Toca enter h ero…" at bounding box center [341, 129] width 117 height 77
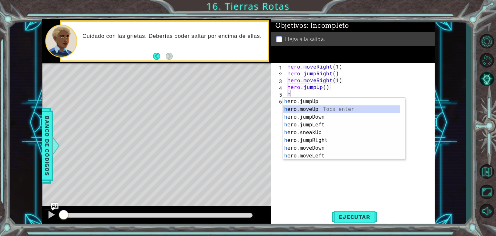
click at [366, 106] on div "h ero.jumpUp Toca enter h ero.moveUp Toca enter h ero.jumpDown Toca enter h ero…" at bounding box center [341, 135] width 117 height 77
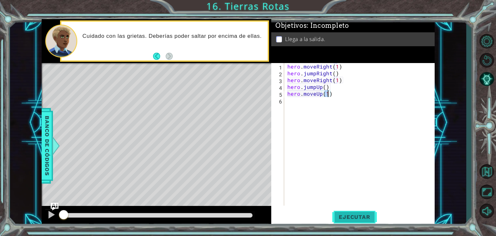
type textarea "hero.moveUp(1)"
click at [361, 215] on span "Ejecutar" at bounding box center [354, 216] width 44 height 6
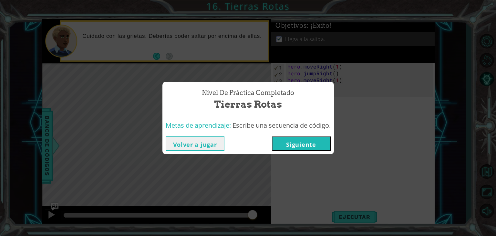
click at [316, 147] on button "Siguiente" at bounding box center [301, 143] width 59 height 15
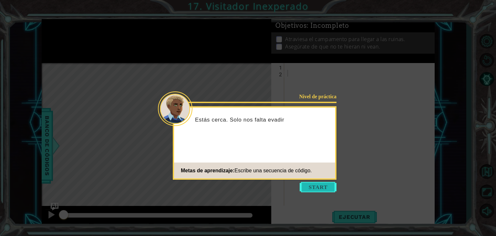
click at [311, 183] on button "Start" at bounding box center [318, 187] width 37 height 10
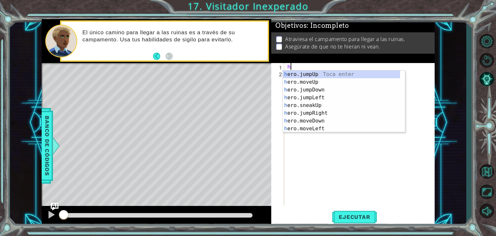
type textarea "h"
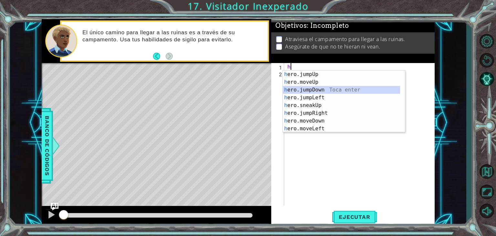
click at [327, 92] on div "h ero.jumpUp Toca enter h ero.moveUp Toca enter h ero.jumpDown Toca enter h ero…" at bounding box center [341, 108] width 117 height 77
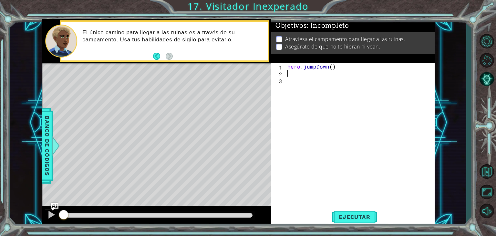
type textarea "j"
type textarea "h"
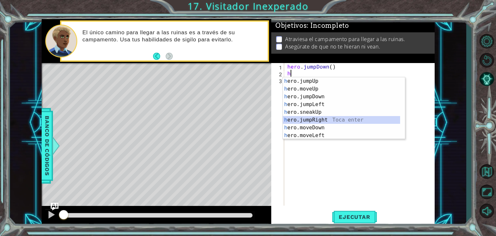
click at [323, 118] on div "h ero.jumpUp Toca enter h ero.moveUp Toca enter h ero.jumpDown Toca enter h ero…" at bounding box center [341, 115] width 117 height 77
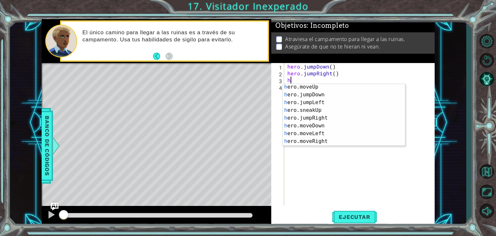
scroll to position [10, 0]
click at [320, 142] on div "h ero.moveUp Toca enter h ero.jumpDown Toca enter h ero.jumpLeft Toca enter h e…" at bounding box center [341, 120] width 117 height 77
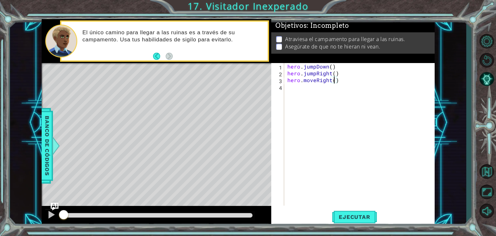
type textarea "hero.moveRight(3)"
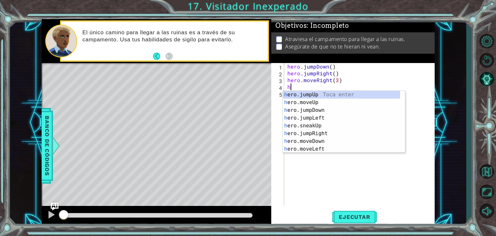
scroll to position [0, 0]
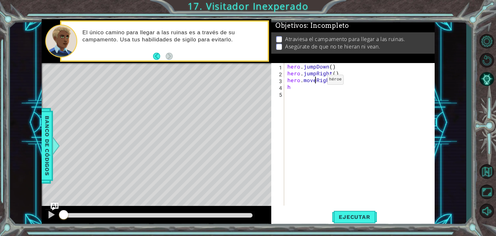
click at [316, 81] on div "hero . jumpDown ( ) hero . jumpRight ( ) hero . moveRight ( 3 ) h" at bounding box center [361, 141] width 150 height 156
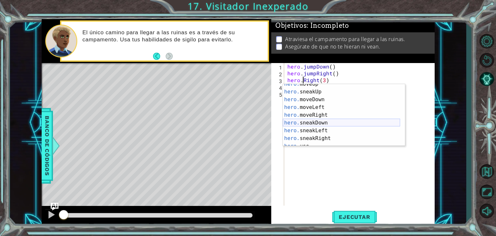
scroll to position [36, 0]
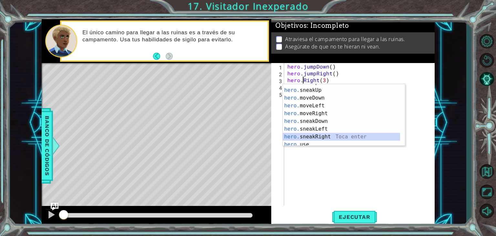
click at [316, 137] on div "hero. moveUp Toca enter hero. sneakUp Toca enter hero. moveDown Toca enter hero…" at bounding box center [341, 116] width 117 height 77
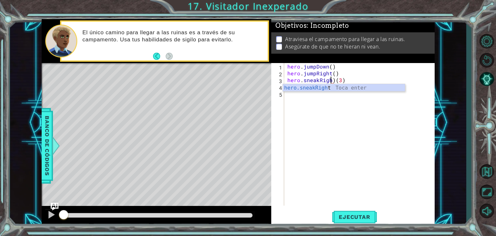
scroll to position [0, 3]
type textarea "hero.sneakRight(3)"
type textarea "h"
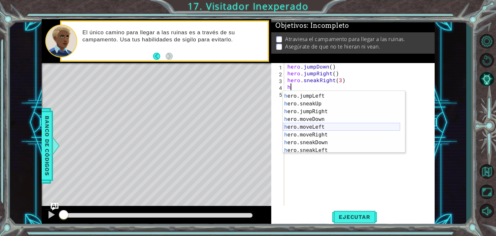
scroll to position [22, 0]
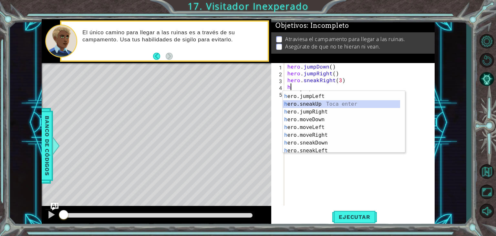
click at [328, 105] on div "h ero.jumpDown Toca enter h ero.jumpLeft Toca enter h ero.sneakUp Toca enter h …" at bounding box center [341, 123] width 117 height 77
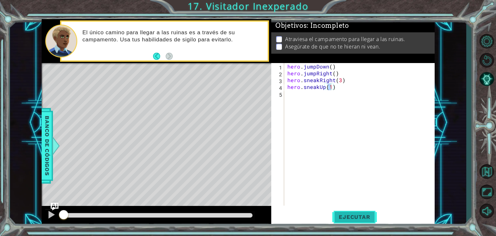
click at [367, 219] on span "Ejecutar" at bounding box center [354, 216] width 44 height 6
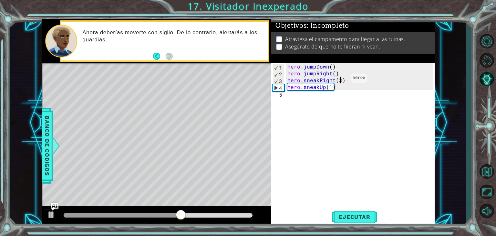
click at [340, 79] on div "hero . jumpDown ( ) hero . jumpRight ( ) hero . sneakRight ( 3 ) hero . sneakUp…" at bounding box center [361, 141] width 150 height 156
type textarea "hero.sneakRight(2)"
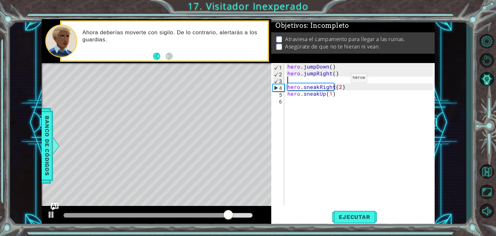
scroll to position [0, 0]
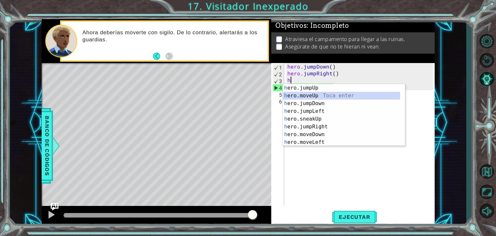
click at [352, 95] on div "h ero.jumpUp Toca enter h ero.moveUp Toca enter h ero.jumpDown Toca enter h ero…" at bounding box center [341, 122] width 117 height 77
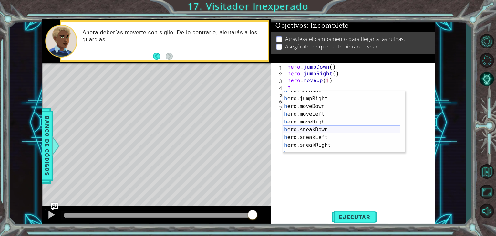
scroll to position [35, 0]
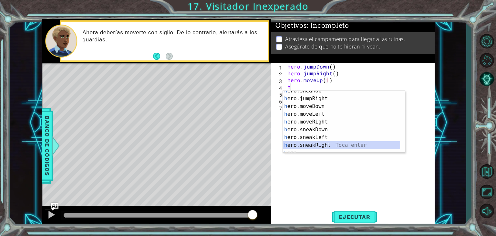
click at [321, 142] on div "h ero.sneakUp Toca enter h ero.jumpRight Toca enter h ero.moveDown Toca enter h…" at bounding box center [341, 125] width 117 height 77
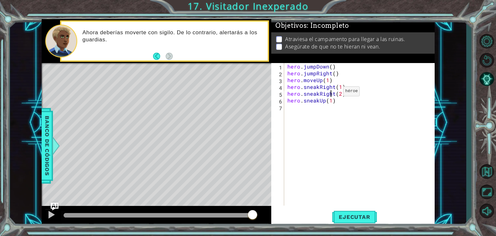
click at [332, 93] on div "hero . jumpDown ( ) hero . jumpRight ( ) hero . moveUp ( 1 ) hero . sneakRight …" at bounding box center [361, 141] width 150 height 156
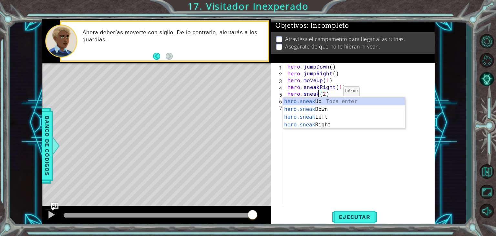
scroll to position [0, 2]
click at [328, 107] on div "hero.snea kUp Toca enter hero.snea kDown Toca enter hero.snea kLeft Toca enter …" at bounding box center [344, 120] width 122 height 46
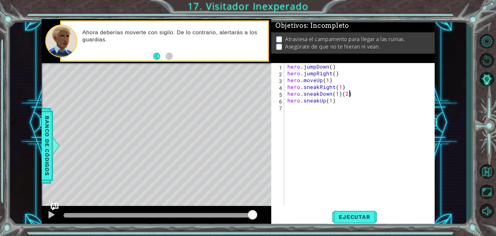
click at [349, 94] on div "hero . jumpDown ( ) hero . jumpRight ( ) hero . moveUp ( 1 ) hero . sneakRight …" at bounding box center [361, 141] width 150 height 156
type textarea "hero.sneakDown(1)"
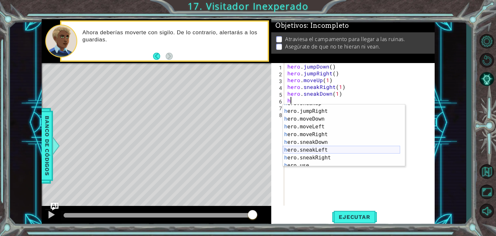
scroll to position [44, 0]
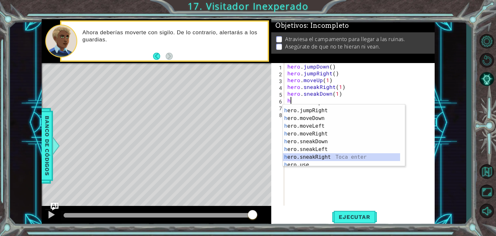
click at [316, 155] on div "h ero.sneakUp Toca enter h ero.jumpRight Toca enter h ero.moveDown Toca enter h…" at bounding box center [341, 137] width 117 height 77
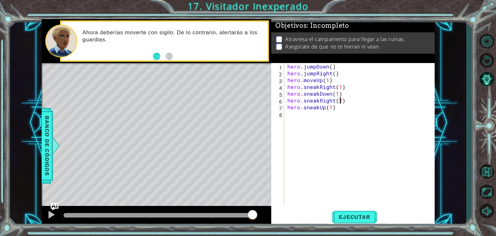
scroll to position [0, 3]
type textarea "hero.sneakRight(2)"
click at [343, 215] on span "Ejecutar" at bounding box center [354, 216] width 44 height 6
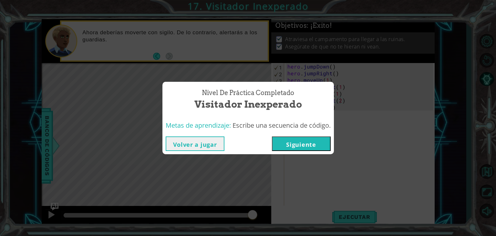
click at [323, 142] on button "Siguiente" at bounding box center [301, 143] width 59 height 15
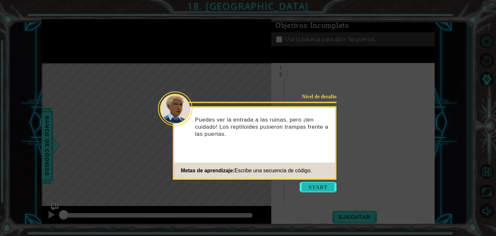
click at [318, 185] on button "Start" at bounding box center [318, 187] width 37 height 10
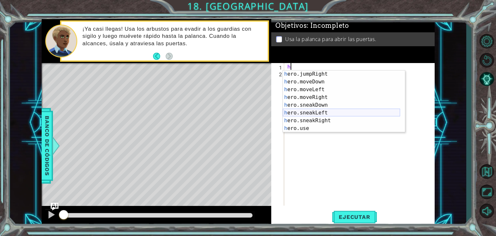
scroll to position [39, 0]
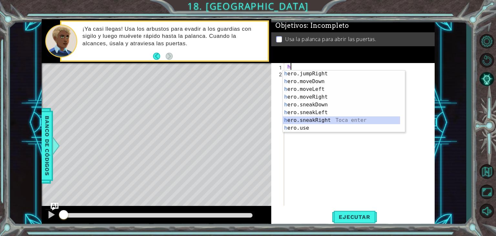
click at [330, 118] on div "h ero.jumpRight Toca enter h ero.moveDown Toca enter h ero.moveLeft Toca enter …" at bounding box center [341, 108] width 117 height 77
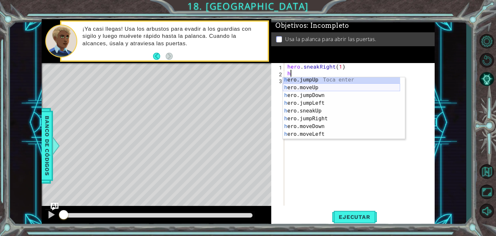
scroll to position [1, 0]
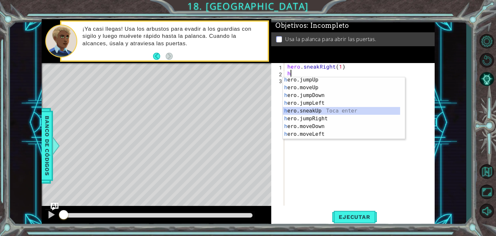
click at [329, 114] on div "h ero.jumpUp Toca enter h ero.moveUp Toca enter h ero.jumpDown Toca enter h ero…" at bounding box center [341, 114] width 117 height 77
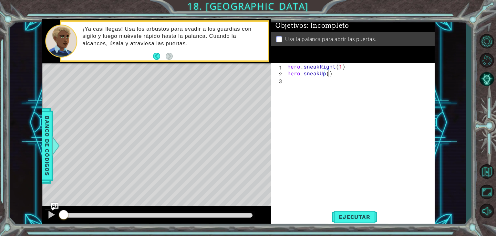
type textarea "hero.sneakUp(2)"
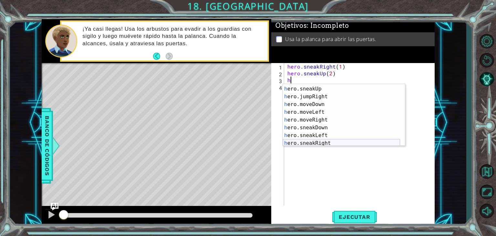
scroll to position [31, 0]
click at [347, 141] on div "h ero.sneakUp Toca enter h ero.jumpRight Toca enter h ero.moveDown Toca enter h…" at bounding box center [341, 122] width 117 height 77
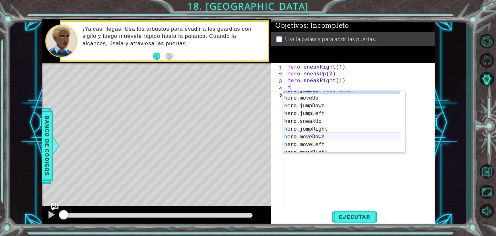
scroll to position [3, 0]
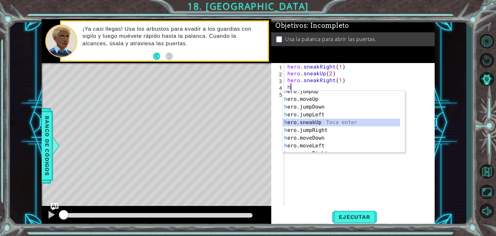
click at [334, 123] on div "h ero.jumpUp Toca enter h ero.moveUp Toca enter h ero.jumpDown Toca enter h ero…" at bounding box center [341, 125] width 117 height 77
type textarea "hero.sneakUp(1)"
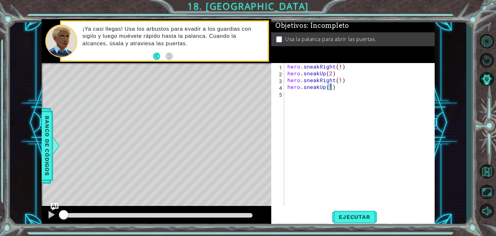
scroll to position [0, 3]
click at [334, 123] on div "hero . sneakRight ( 1 ) hero . sneakUp ( 2 ) hero . sneakRight ( 1 ) hero . sne…" at bounding box center [361, 141] width 150 height 156
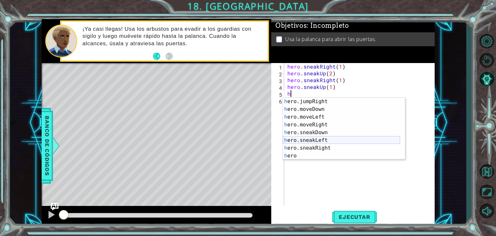
scroll to position [40, 0]
click at [327, 147] on div "h ero.jumpRight Toca enter h ero.moveDown Toca enter h ero.moveLeft Toca enter …" at bounding box center [341, 134] width 117 height 77
type textarea "hero.sneakRight(1)"
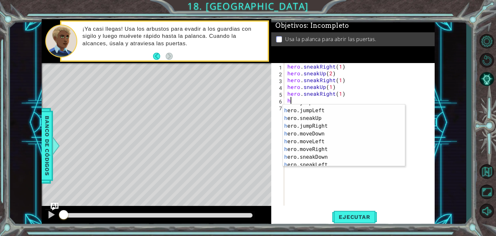
scroll to position [21, 0]
click at [327, 147] on div "h ero.jumpDown Toca enter h ero.jumpLeft Toca enter h ero.sneakUp Toca enter h …" at bounding box center [341, 136] width 117 height 77
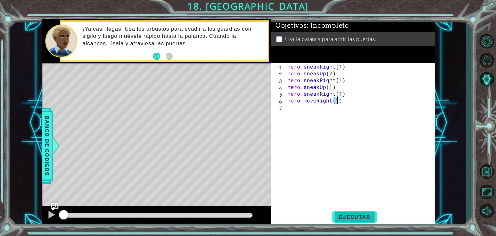
type textarea "hero.moveRight(1)"
click at [343, 215] on span "Ejecutar" at bounding box center [354, 216] width 44 height 6
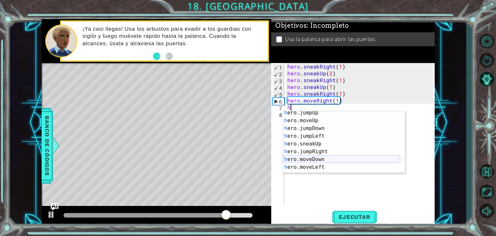
scroll to position [12, 0]
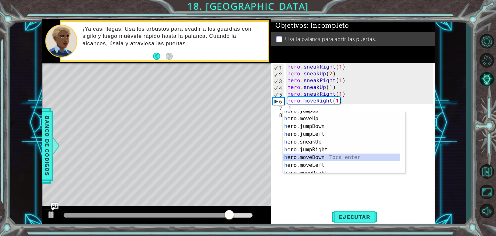
click at [336, 158] on div "h ero.jumpUp Toca enter h ero.moveUp Toca enter h ero.jumpDown Toca enter h ero…" at bounding box center [341, 145] width 117 height 77
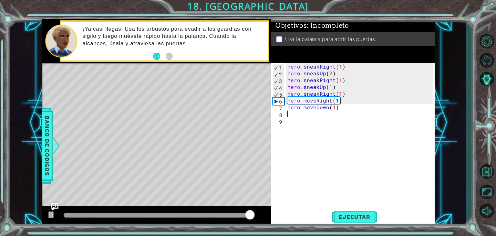
type textarea "hero.moveDown(1)h"
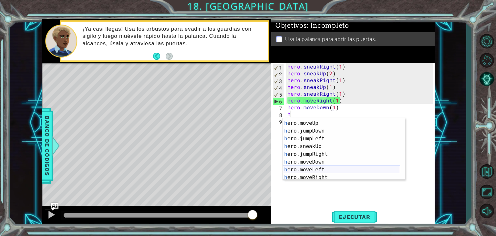
scroll to position [13, 0]
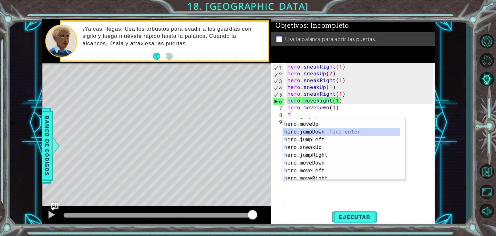
click at [338, 132] on div "h ero.jumpUp Toca enter h ero.moveUp Toca enter h ero.jumpDown Toca enter h ero…" at bounding box center [341, 150] width 117 height 77
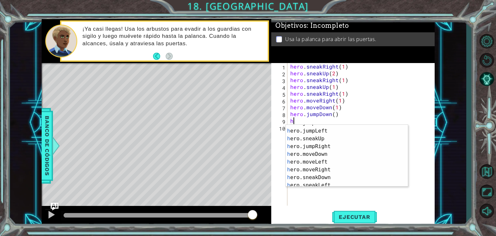
scroll to position [24, 0]
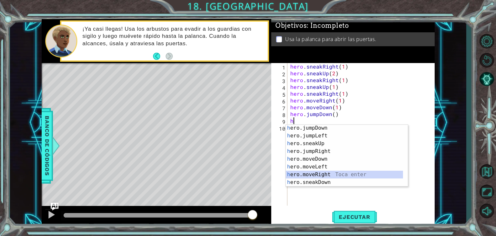
click at [338, 174] on div "h ero.jumpDown Toca enter h ero.jumpLeft Toca enter h ero.sneakUp Toca enter h …" at bounding box center [344, 162] width 117 height 77
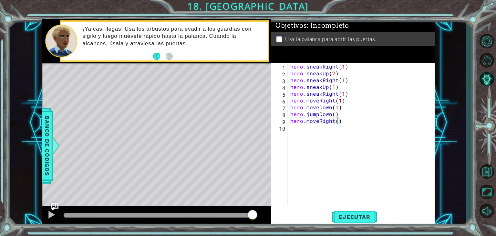
type textarea "hero.moveRight(2)"
type textarea "h"
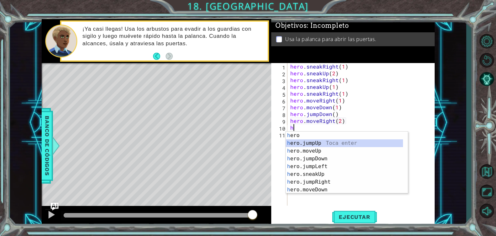
click at [337, 139] on div "h ero Toca enter h ero.jumpUp Toca enter h ero.moveUp Toca enter h ero.jumpDown…" at bounding box center [344, 169] width 117 height 77
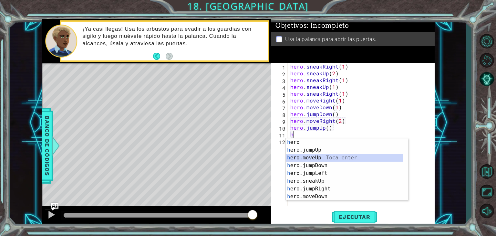
click at [327, 159] on div "h ero Toca enter h ero.jumpUp Toca enter h ero.moveUp Toca enter h ero.jumpDown…" at bounding box center [344, 176] width 117 height 77
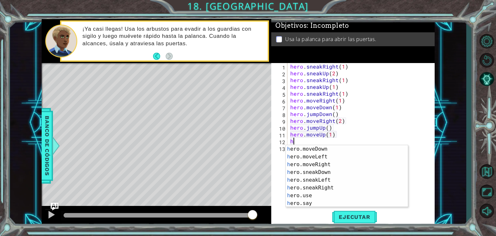
scroll to position [54, 0]
click at [323, 192] on div "h ero.moveDown Toca enter h ero.moveLeft Toca enter h ero.moveRight Toca enter …" at bounding box center [344, 183] width 117 height 77
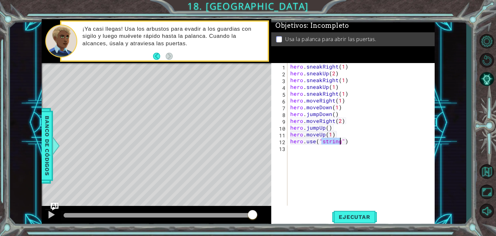
scroll to position [0, 2]
type textarea "hero.use("")"
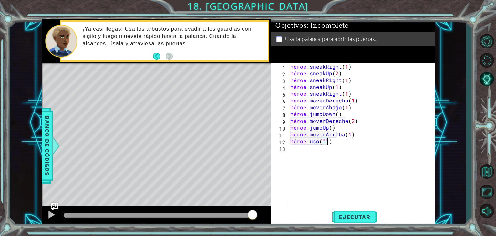
click at [337, 140] on div "héroe . sneakRight ( 1 ) héroe . sneakUp ( 2 ) héroe . sneakRight ( 1 ) héroe .…" at bounding box center [362, 141] width 147 height 156
click at [337, 141] on div "héroe . sneakRight ( 1 ) héroe . sneakUp ( 2 ) héroe . sneakRight ( 1 ) héroe .…" at bounding box center [362, 141] width 147 height 156
click at [338, 141] on div "héroe . sneakRight ( 1 ) héroe . sneakUp ( 2 ) héroe . sneakRight ( 1 ) héroe .…" at bounding box center [362, 141] width 147 height 156
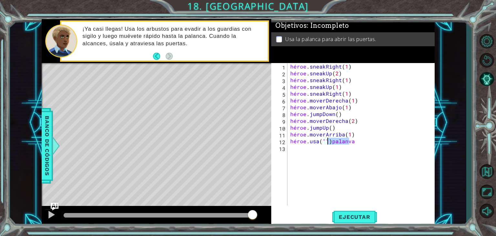
click at [338, 141] on div "héroe . sneakRight ( 1 ) héroe . sneakUp ( 2 ) héroe . sneakRight ( 1 ) héroe .…" at bounding box center [362, 141] width 147 height 156
click at [338, 141] on div "héroe . sneakRight ( 1 ) héroe . sneakUp ( 2 ) héroe . sneakRight ( 1 ) héroe .…" at bounding box center [361, 134] width 144 height 142
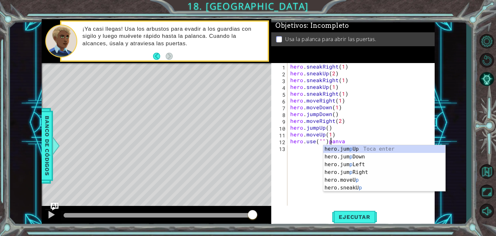
scroll to position [0, 3]
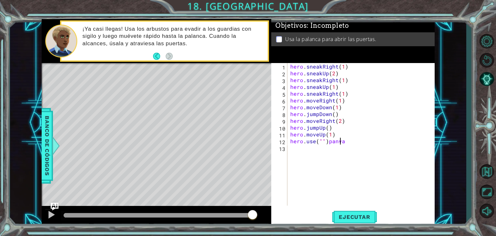
click at [341, 140] on div "hero . sneakRight ( 1 ) hero . sneakUp ( 2 ) hero . sneakRight ( 1 ) hero . sne…" at bounding box center [362, 141] width 147 height 156
click at [321, 140] on div "hero . sneakRight ( 1 ) hero . sneakUp ( 2 ) hero . sneakRight ( 1 ) hero . sne…" at bounding box center [362, 141] width 147 height 156
click at [338, 141] on div "hero . sneakRight ( 1 ) hero . sneakUp ( 2 ) hero . sneakRight ( 1 ) hero . sne…" at bounding box center [362, 141] width 147 height 156
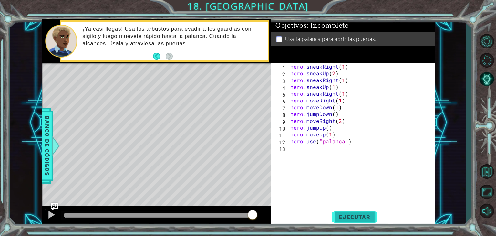
click at [363, 222] on button "Ejecutar" at bounding box center [354, 216] width 44 height 16
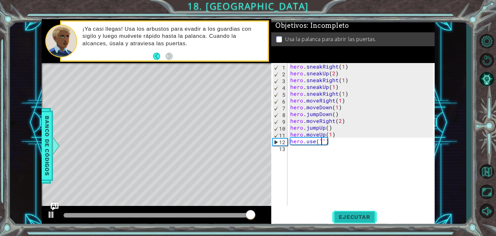
scroll to position [0, 2]
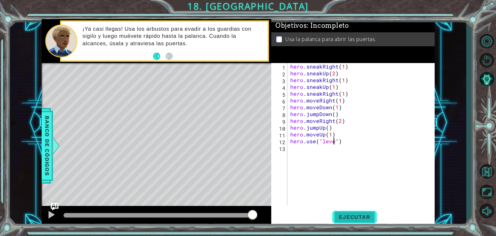
type textarea "hero.use("lever")"
type textarea "h"
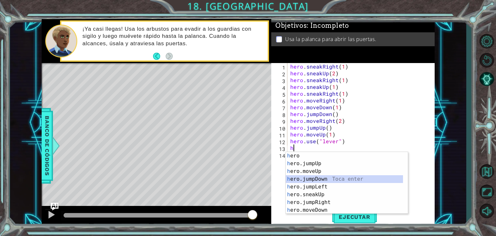
click at [364, 177] on div "h ero Toca enter h ero.jumpUp Toca enter h ero.moveUp Toca enter h ero.jumpDown…" at bounding box center [344, 190] width 117 height 77
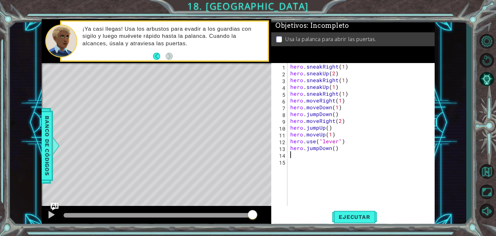
type textarea "hero.jumpDown()"
click at [354, 220] on button "Ejecutar" at bounding box center [354, 216] width 44 height 16
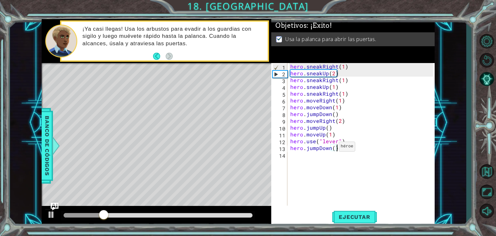
click at [330, 147] on div "hero . sneakRight ( 1 ) hero . sneakUp ( 2 ) hero . sneakRight ( 1 ) hero . sne…" at bounding box center [362, 141] width 147 height 156
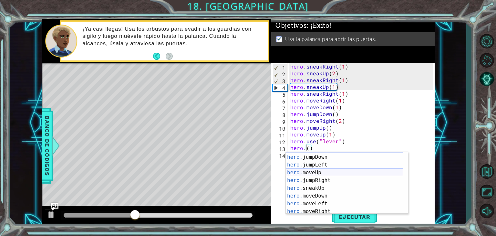
scroll to position [6, 0]
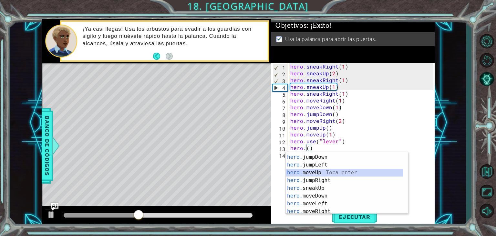
click at [323, 172] on div "hero. jumpUp Toca enter hero. jumpDown Toca enter hero. jumpLeft Toca enter her…" at bounding box center [344, 183] width 117 height 77
type textarea "hero.moveUp(1)"
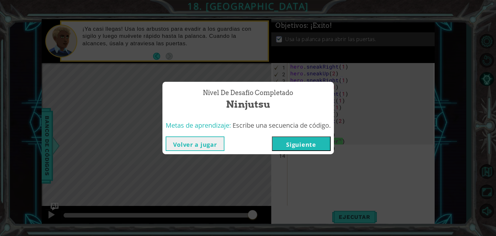
click at [302, 147] on button "Siguiente" at bounding box center [301, 143] width 59 height 15
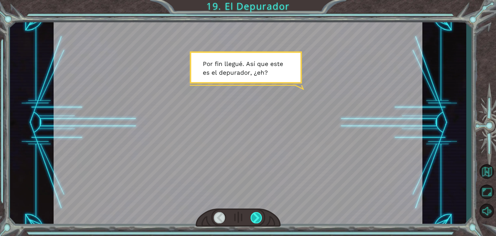
click at [257, 217] on div at bounding box center [256, 217] width 12 height 11
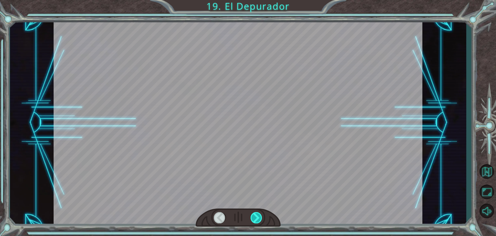
click at [257, 217] on div at bounding box center [256, 217] width 12 height 11
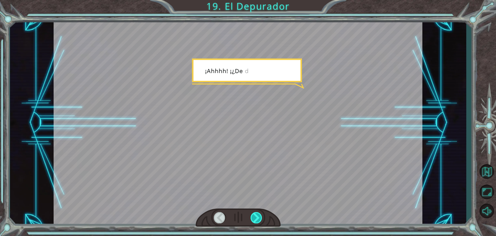
click at [257, 217] on div at bounding box center [256, 217] width 12 height 11
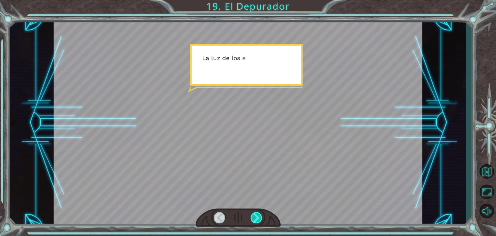
click at [257, 217] on div at bounding box center [256, 217] width 12 height 11
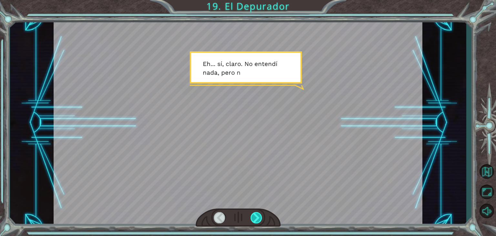
click at [257, 217] on div at bounding box center [256, 217] width 12 height 11
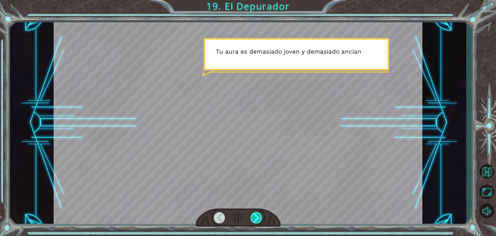
click at [257, 217] on div at bounding box center [256, 217] width 12 height 11
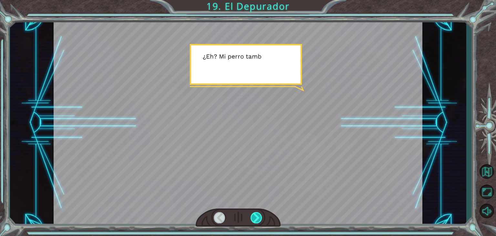
click at [257, 217] on div at bounding box center [256, 217] width 12 height 11
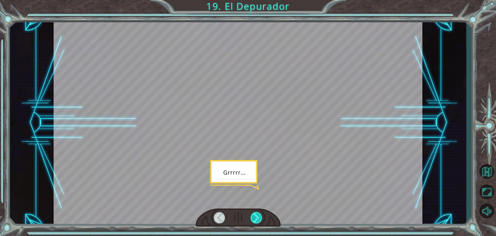
click at [257, 217] on div at bounding box center [256, 217] width 12 height 11
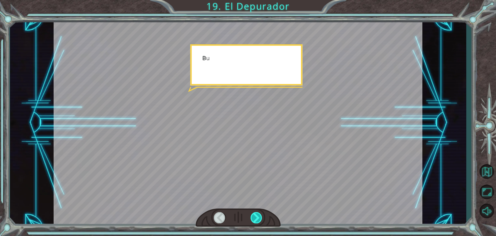
click at [257, 217] on div at bounding box center [256, 217] width 12 height 11
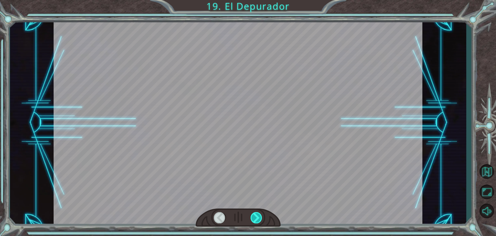
click at [257, 217] on div at bounding box center [256, 217] width 12 height 11
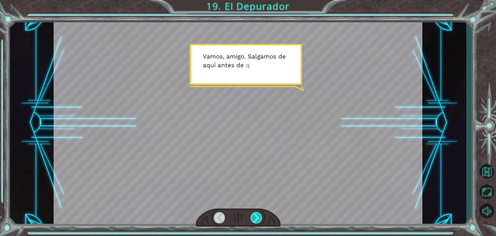
click at [257, 217] on div at bounding box center [256, 217] width 12 height 11
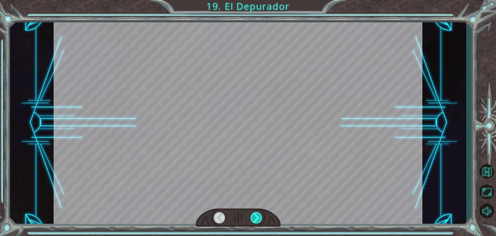
click at [257, 217] on div at bounding box center [256, 217] width 12 height 11
